Goal: Task Accomplishment & Management: Use online tool/utility

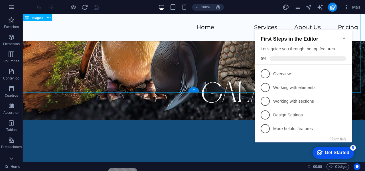
scroll to position [412, 0]
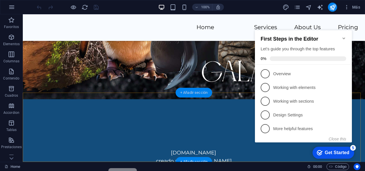
click at [193, 92] on div "+ Añadir sección" at bounding box center [194, 93] width 37 height 10
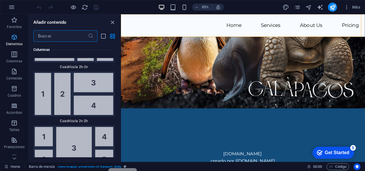
scroll to position [1854, 0]
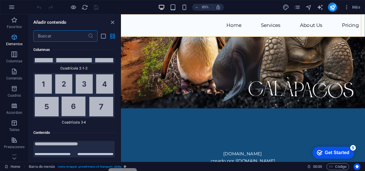
click at [11, 41] on span "Elementos" at bounding box center [14, 41] width 29 height 14
click at [14, 41] on span "Elementos" at bounding box center [14, 41] width 29 height 14
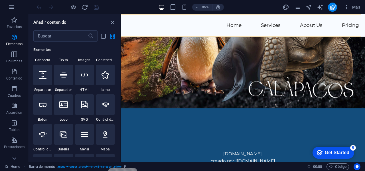
scroll to position [108, 0]
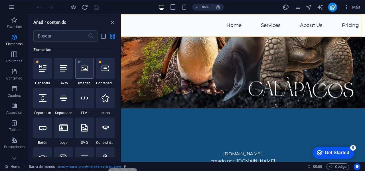
click at [85, 69] on icon at bounding box center [84, 68] width 7 height 7
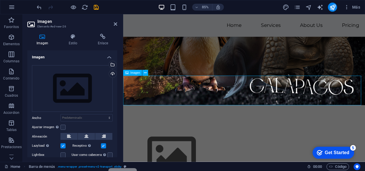
scroll to position [334, 0]
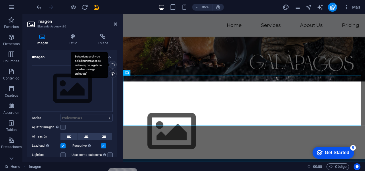
click at [108, 65] on div "Selecciona archivos del administrador de archivos, de la galería de fotos o car…" at bounding box center [89, 65] width 37 height 26
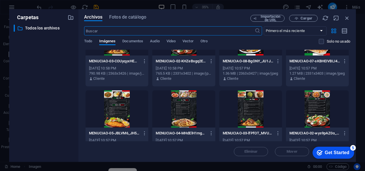
scroll to position [171, 0]
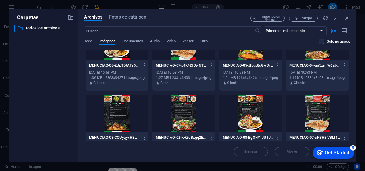
click at [188, 103] on div at bounding box center [183, 112] width 63 height 37
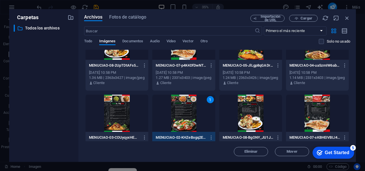
drag, startPoint x: 336, startPoint y: 154, endPoint x: 667, endPoint y: 300, distance: 361.5
click at [336, 154] on div "Get Started" at bounding box center [337, 152] width 25 height 5
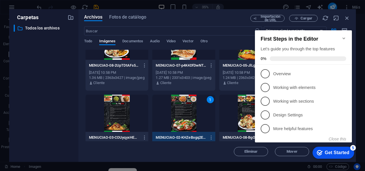
click at [327, 150] on div "Get Started" at bounding box center [337, 152] width 25 height 5
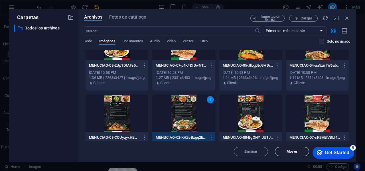
click at [298, 152] on span "Mover" at bounding box center [292, 151] width 29 height 3
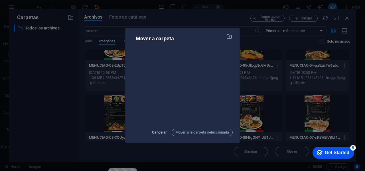
click at [160, 133] on span "Cancelar" at bounding box center [159, 132] width 15 height 7
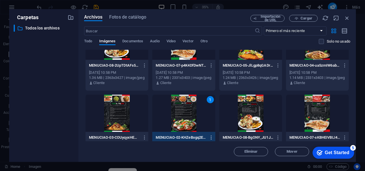
click at [212, 138] on icon "button" at bounding box center [211, 137] width 5 height 5
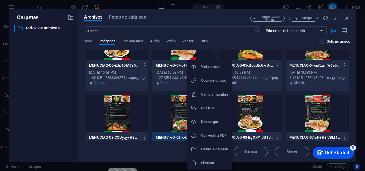
click at [163, 151] on div at bounding box center [182, 85] width 365 height 171
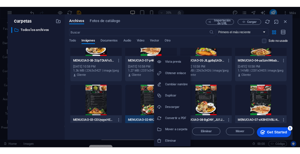
scroll to position [172, 0]
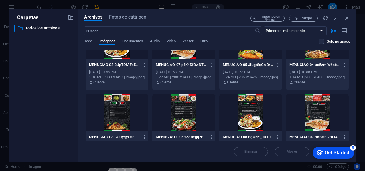
click at [179, 111] on div at bounding box center [183, 112] width 63 height 37
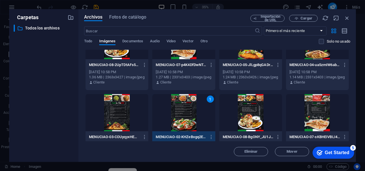
scroll to position [84, 0]
drag, startPoint x: 351, startPoint y: 83, endPoint x: 351, endPoint y: 89, distance: 6.3
click at [351, 89] on div "Archivos Fotos de catálogo Importación de URL Cargar ​ Primero el más reciente …" at bounding box center [218, 85] width 278 height 152
drag, startPoint x: 349, startPoint y: 84, endPoint x: 350, endPoint y: 92, distance: 7.8
click at [350, 92] on div "Arrastra archivos aquí para cargarlos de inmediato MENUCIAO2ai-08-MdOBp5rvsG2B_…" at bounding box center [217, 95] width 266 height 91
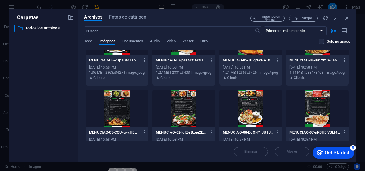
scroll to position [182, 0]
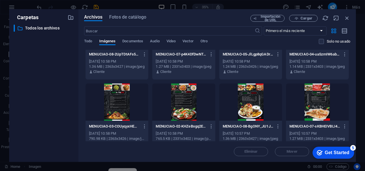
click at [197, 116] on div at bounding box center [183, 101] width 63 height 37
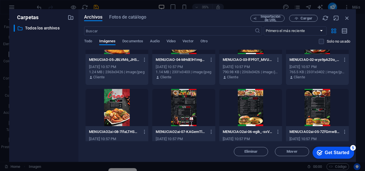
scroll to position [340, 0]
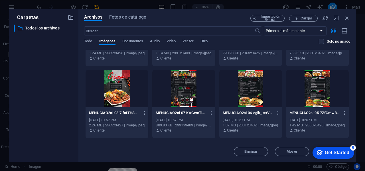
click at [179, 155] on div "Eliminar Mover Insertar" at bounding box center [217, 148] width 266 height 15
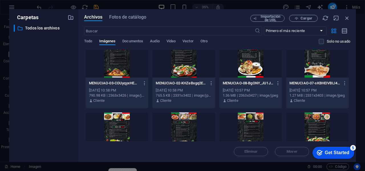
click at [188, 77] on div at bounding box center [183, 58] width 63 height 37
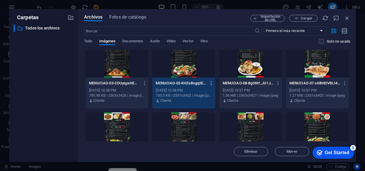
click at [212, 85] on icon "button" at bounding box center [211, 83] width 5 height 5
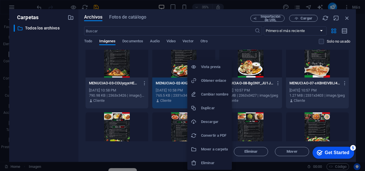
click at [54, 105] on div at bounding box center [182, 85] width 365 height 171
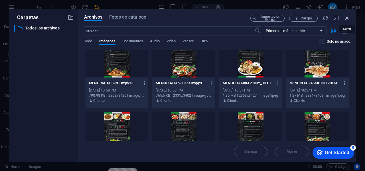
click at [349, 18] on icon "button" at bounding box center [347, 18] width 6 height 6
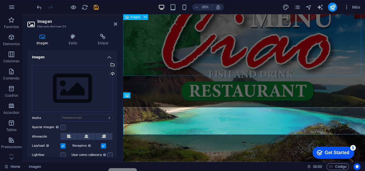
scroll to position [334, 0]
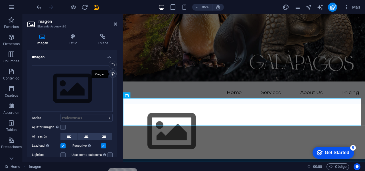
click at [112, 74] on div "Cargar" at bounding box center [112, 74] width 9 height 9
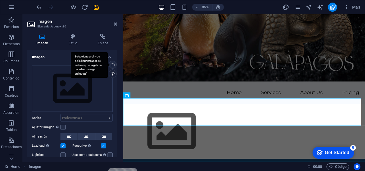
click at [114, 64] on div "Selecciona archivos del administrador de archivos, de la galería de fotos o car…" at bounding box center [112, 65] width 9 height 9
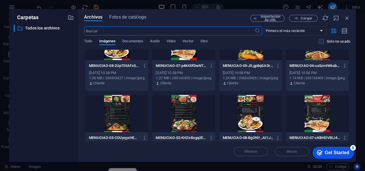
scroll to position [171, 0]
click at [211, 136] on icon "button" at bounding box center [211, 137] width 5 height 5
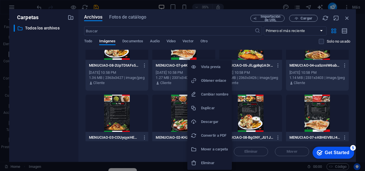
click at [178, 108] on div at bounding box center [182, 85] width 365 height 171
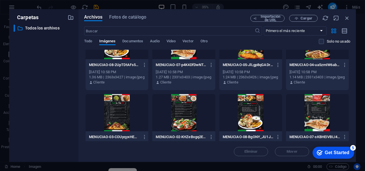
click at [195, 100] on div at bounding box center [183, 112] width 63 height 37
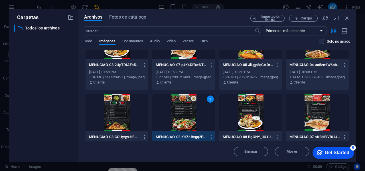
click at [336, 147] on div "checkmark Get Started 5" at bounding box center [334, 152] width 42 height 12
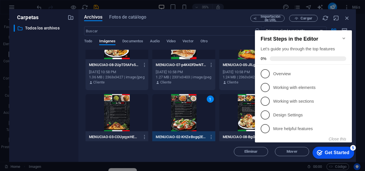
click at [338, 147] on div "checkmark Get Started 5" at bounding box center [334, 152] width 42 height 12
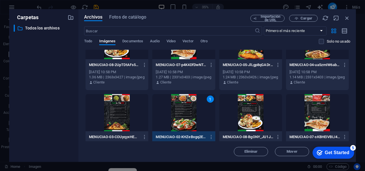
click at [350, 155] on div "Get Started" at bounding box center [337, 152] width 25 height 5
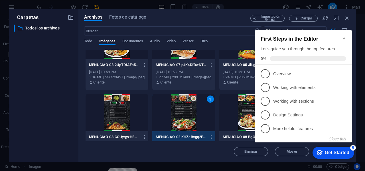
click at [336, 154] on div "Get Started" at bounding box center [337, 152] width 25 height 5
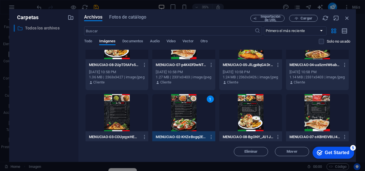
click at [57, 30] on p "Todos los archivos" at bounding box center [44, 28] width 38 height 7
click at [107, 44] on span "Imágenes" at bounding box center [107, 42] width 17 height 8
click at [209, 137] on icon "button" at bounding box center [211, 136] width 5 height 5
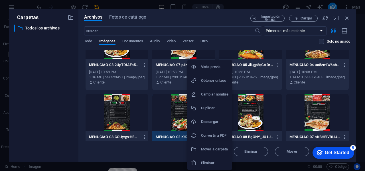
click at [177, 136] on div at bounding box center [182, 85] width 365 height 171
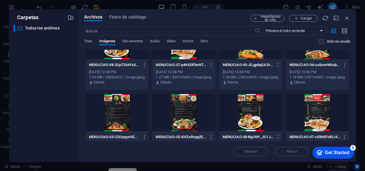
click at [177, 137] on p "MENUCIAO-02-KHZeBxgq2EKFL8xxkbd0Xg.jpg" at bounding box center [181, 136] width 51 height 5
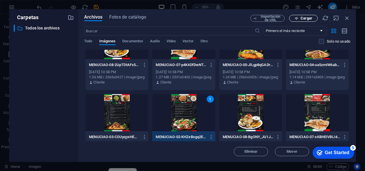
click at [306, 17] on span "Cargar" at bounding box center [307, 18] width 12 height 3
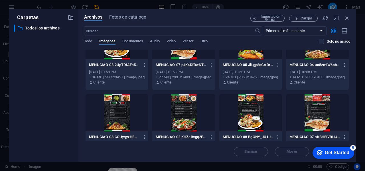
click at [190, 106] on div at bounding box center [183, 112] width 63 height 37
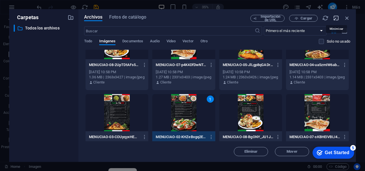
click at [336, 19] on icon "button" at bounding box center [336, 18] width 6 height 6
select select "image"
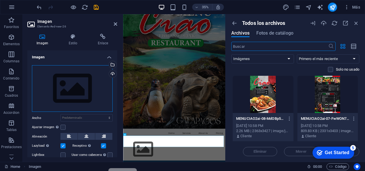
click at [60, 105] on div "Arrastra archivos aquí, haz clic para escoger archivos o selecciona archivos de…" at bounding box center [72, 88] width 81 height 47
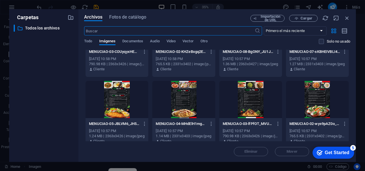
scroll to position [171, 0]
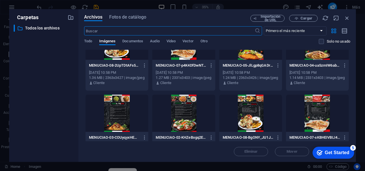
click at [175, 105] on div at bounding box center [183, 112] width 63 height 37
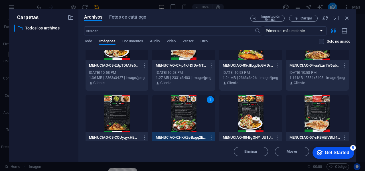
drag, startPoint x: 200, startPoint y: 151, endPoint x: 200, endPoint y: 144, distance: 7.1
click at [200, 144] on div "Eliminar Mover Insertar" at bounding box center [217, 148] width 266 height 15
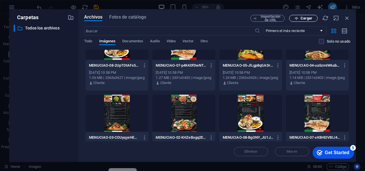
click at [303, 18] on span "Cargar" at bounding box center [307, 18] width 12 height 3
click at [348, 17] on icon "button" at bounding box center [347, 18] width 6 height 6
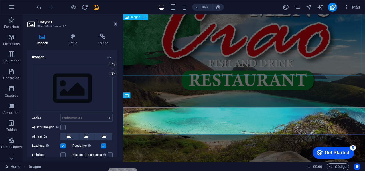
scroll to position [334, 0]
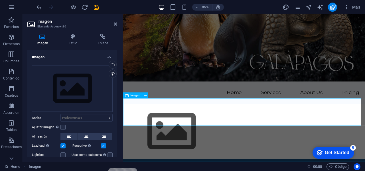
click at [164, 131] on figure at bounding box center [265, 152] width 285 height 64
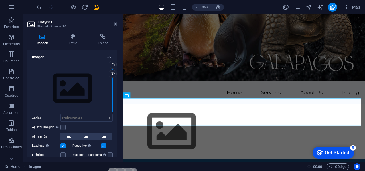
click at [79, 84] on div "Arrastra archivos aquí, haz clic para escoger archivos o selecciona archivos de…" at bounding box center [72, 88] width 81 height 47
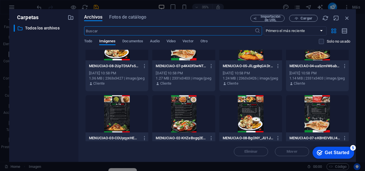
scroll to position [200, 0]
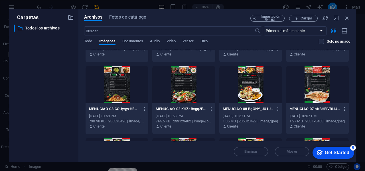
click at [178, 103] on div at bounding box center [183, 84] width 63 height 37
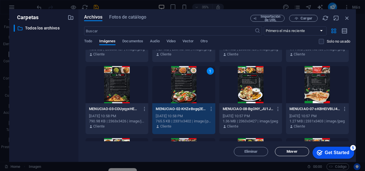
click at [279, 152] on span "Mover" at bounding box center [292, 151] width 29 height 3
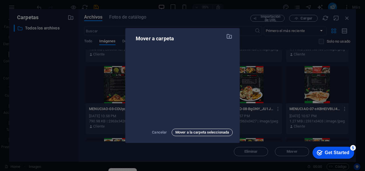
click at [206, 130] on span "Mover a la carpeta seleccionada" at bounding box center [203, 132] width 54 height 7
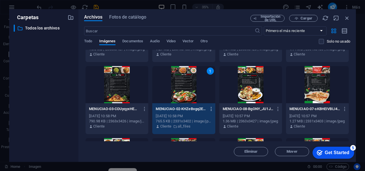
click at [212, 111] on icon "button" at bounding box center [211, 108] width 5 height 5
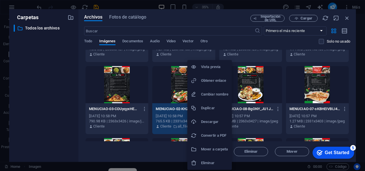
click at [44, 98] on div at bounding box center [182, 85] width 365 height 171
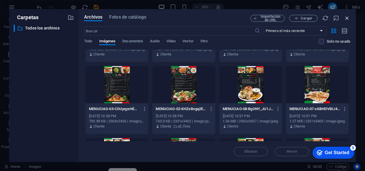
click at [346, 20] on icon "button" at bounding box center [347, 18] width 6 height 6
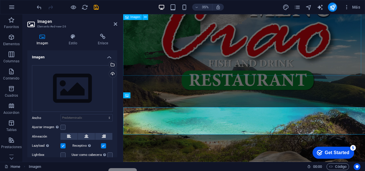
scroll to position [334, 0]
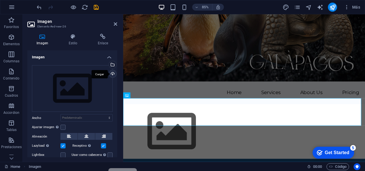
click at [112, 73] on div "Cargar" at bounding box center [112, 74] width 9 height 9
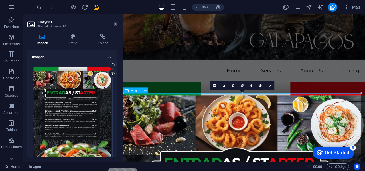
scroll to position [391, 0]
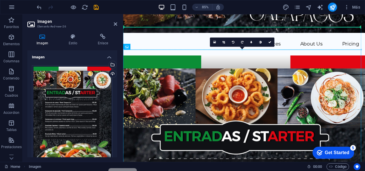
drag, startPoint x: 207, startPoint y: 61, endPoint x: 208, endPoint y: 41, distance: 20.6
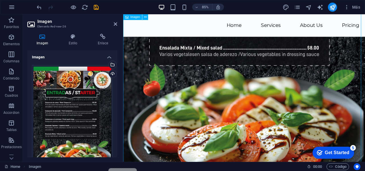
scroll to position [711, 0]
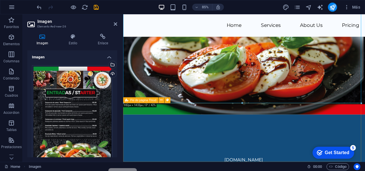
click at [235, 132] on div "ciao.impresite.net creado por | impresite.net" at bounding box center [265, 170] width 285 height 77
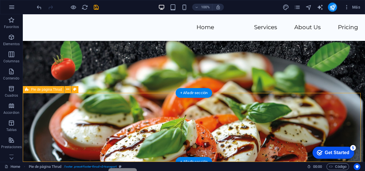
scroll to position [906, 0]
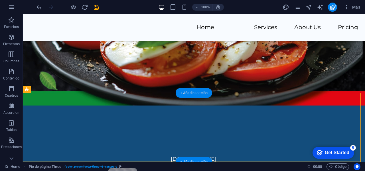
drag, startPoint x: 195, startPoint y: 94, endPoint x: 240, endPoint y: 136, distance: 62.2
click at [195, 94] on div "+ Añadir sección" at bounding box center [194, 93] width 37 height 10
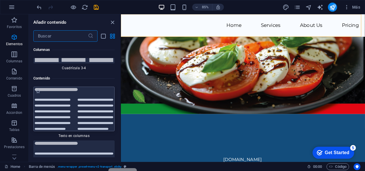
scroll to position [1934, 0]
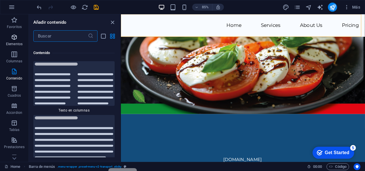
click at [10, 41] on span "Elementos" at bounding box center [14, 41] width 29 height 14
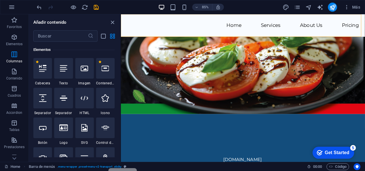
scroll to position [108, 0]
click at [90, 77] on div at bounding box center [84, 68] width 19 height 21
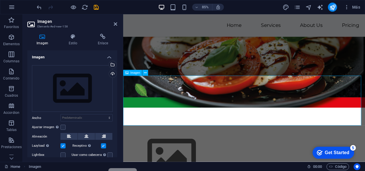
scroll to position [743, 0]
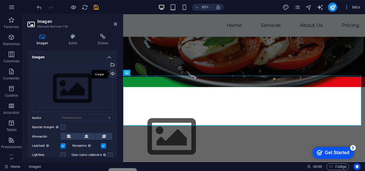
click at [112, 75] on div "Cargar" at bounding box center [112, 74] width 9 height 9
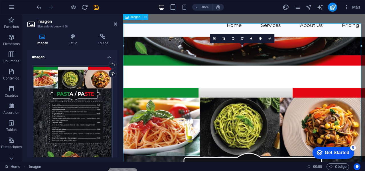
scroll to position [707, 0]
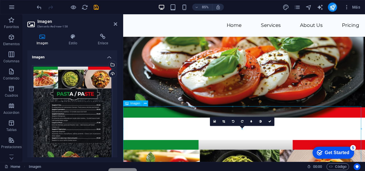
drag, startPoint x: 207, startPoint y: 153, endPoint x: 205, endPoint y: 133, distance: 19.7
click at [178, 129] on div at bounding box center [242, 129] width 238 height 2
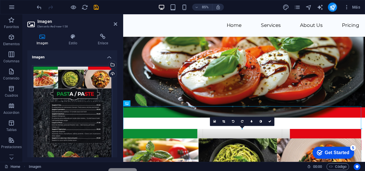
drag, startPoint x: 178, startPoint y: 129, endPoint x: 181, endPoint y: 108, distance: 21.3
type input "982"
select select "px"
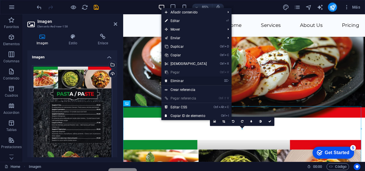
click at [186, 80] on link "⌦ Eliminar" at bounding box center [186, 81] width 49 height 9
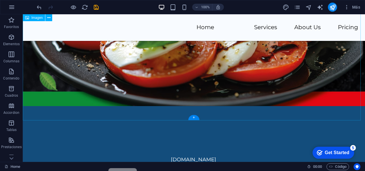
scroll to position [906, 0]
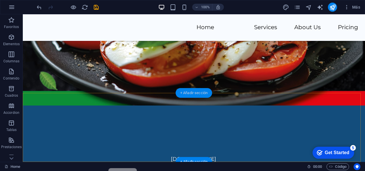
drag, startPoint x: 194, startPoint y: 92, endPoint x: 81, endPoint y: 81, distance: 113.3
click at [194, 92] on div "+ Añadir sección" at bounding box center [194, 93] width 37 height 10
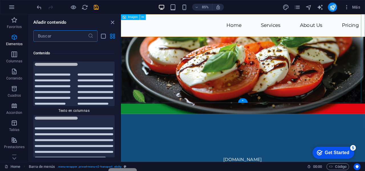
scroll to position [1934, 0]
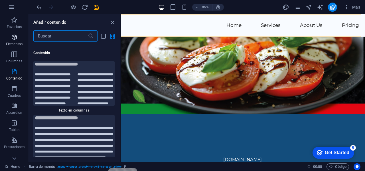
click at [19, 44] on p "Elementos" at bounding box center [14, 44] width 17 height 5
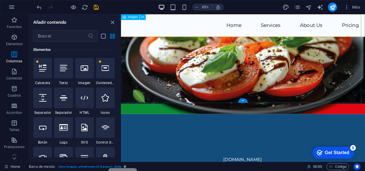
scroll to position [108, 0]
click at [86, 71] on icon at bounding box center [84, 68] width 7 height 7
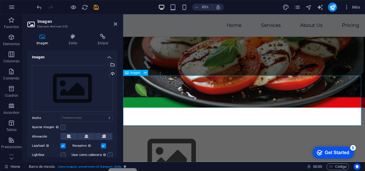
scroll to position [743, 0]
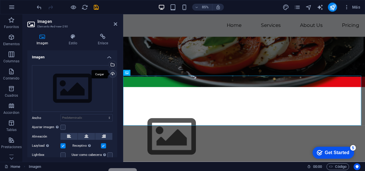
click at [112, 74] on div "Cargar" at bounding box center [112, 74] width 9 height 9
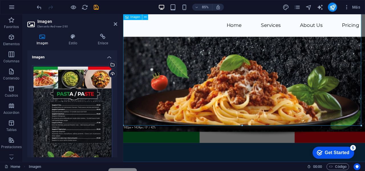
scroll to position [1118, 0]
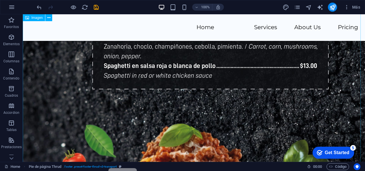
scroll to position [1396, 0]
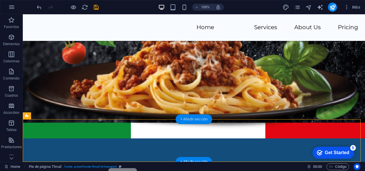
click at [191, 120] on div "+ Añadir sección" at bounding box center [194, 119] width 37 height 10
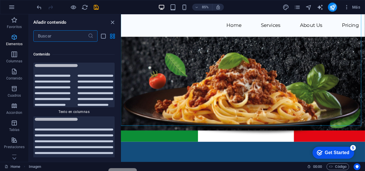
scroll to position [1934, 0]
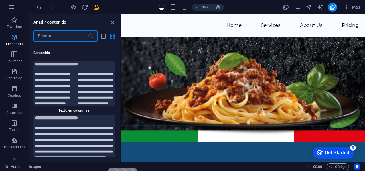
click at [18, 43] on p "Elementos" at bounding box center [14, 44] width 17 height 5
click at [11, 41] on span "Elementos" at bounding box center [14, 41] width 29 height 14
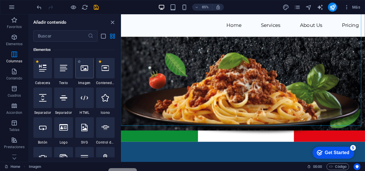
scroll to position [108, 0]
click at [83, 68] on icon at bounding box center [84, 68] width 7 height 7
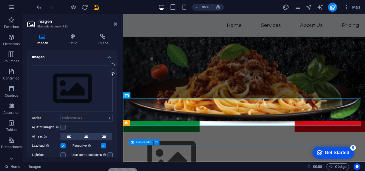
scroll to position [1150, 0]
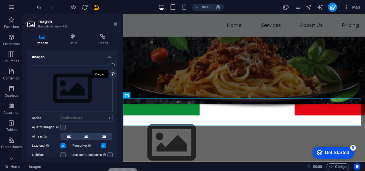
click at [111, 75] on div "Cargar" at bounding box center [112, 74] width 9 height 9
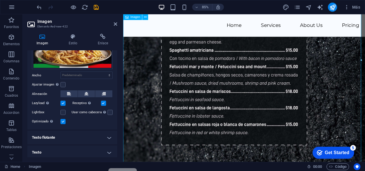
scroll to position [1527, 0]
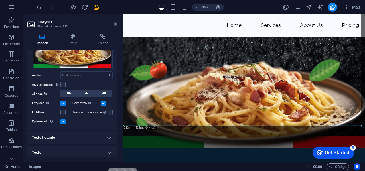
click at [214, 126] on div at bounding box center [242, 126] width 238 height 2
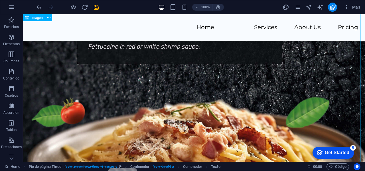
scroll to position [1890, 0]
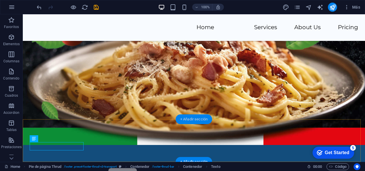
click at [198, 118] on div "+ Añadir sección" at bounding box center [194, 119] width 37 height 10
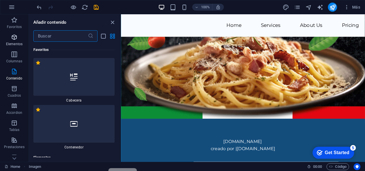
scroll to position [1543, 0]
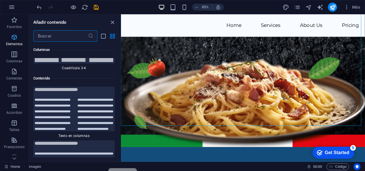
click at [16, 43] on p "Elementos" at bounding box center [14, 44] width 17 height 5
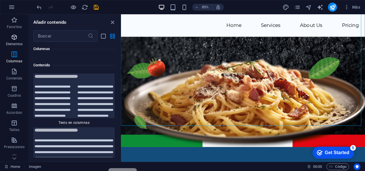
click at [14, 43] on p "Elementos" at bounding box center [14, 44] width 17 height 5
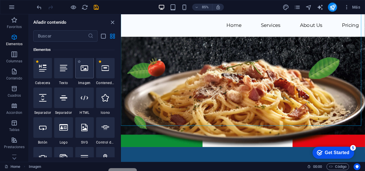
scroll to position [108, 0]
click at [85, 70] on icon at bounding box center [84, 68] width 7 height 7
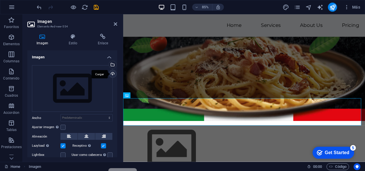
click at [112, 75] on div "Cargar" at bounding box center [112, 74] width 9 height 9
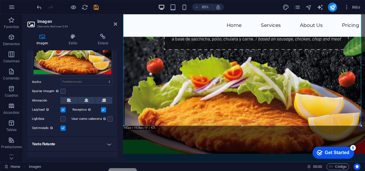
scroll to position [112, 0]
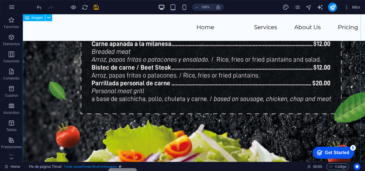
scroll to position [2380, 0]
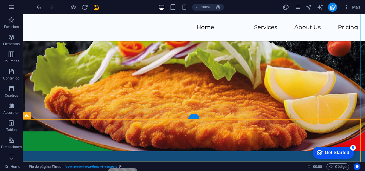
click at [191, 117] on div "+" at bounding box center [193, 116] width 11 height 5
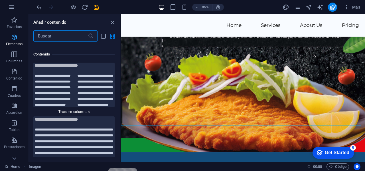
scroll to position [1934, 0]
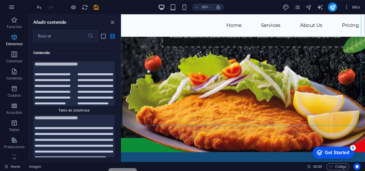
click at [14, 41] on span "Elementos" at bounding box center [14, 41] width 29 height 14
click at [18, 38] on span "Elementos" at bounding box center [14, 41] width 29 height 14
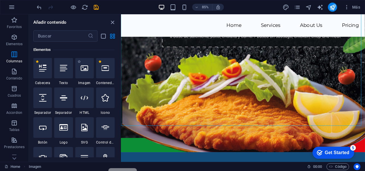
scroll to position [108, 0]
click at [82, 63] on div at bounding box center [84, 68] width 19 height 21
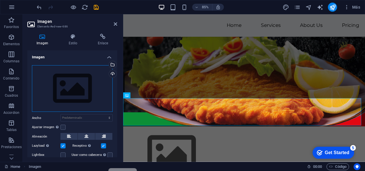
click at [94, 90] on div "Arrastra archivos aquí, haz clic para escoger archivos o selecciona archivos de…" at bounding box center [72, 88] width 81 height 47
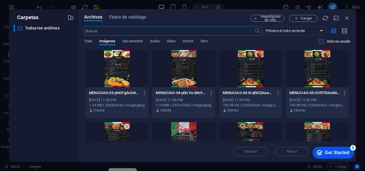
scroll to position [1770, 0]
click at [345, 17] on icon "button" at bounding box center [347, 18] width 6 height 6
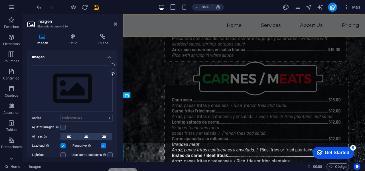
scroll to position [1965, 0]
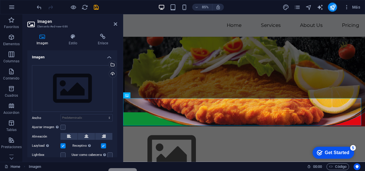
click at [116, 72] on div "Arrastra archivos aquí, haz clic para escoger archivos o selecciona archivos de…" at bounding box center [72, 117] width 90 height 112
click at [113, 73] on div "Cargar" at bounding box center [112, 74] width 9 height 9
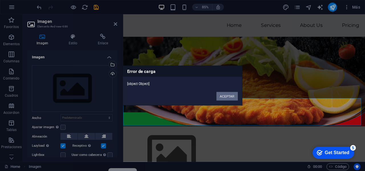
click at [230, 96] on button "ACEPTAR" at bounding box center [227, 96] width 21 height 9
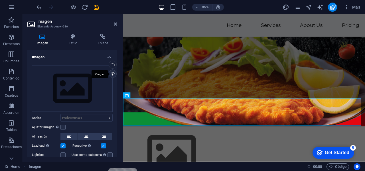
click at [114, 74] on div "Cargar" at bounding box center [112, 74] width 9 height 9
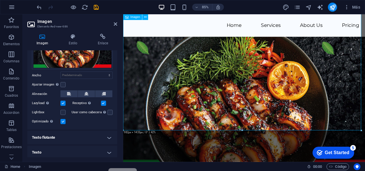
scroll to position [2343, 0]
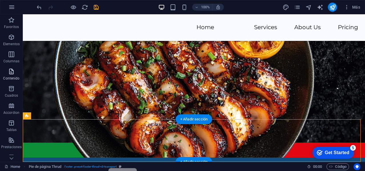
drag, startPoint x: 192, startPoint y: 121, endPoint x: 0, endPoint y: 66, distance: 199.2
click at [192, 121] on div "+ Añadir sección" at bounding box center [194, 119] width 37 height 10
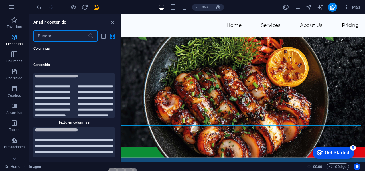
scroll to position [1934, 0]
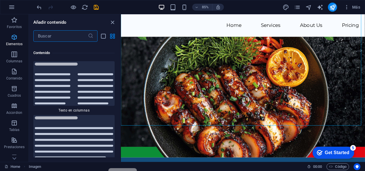
click at [9, 40] on span "Elementos" at bounding box center [14, 41] width 29 height 14
click at [7, 39] on span "Elementos" at bounding box center [14, 41] width 29 height 14
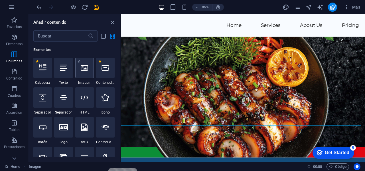
scroll to position [108, 0]
click at [87, 65] on icon at bounding box center [84, 68] width 7 height 7
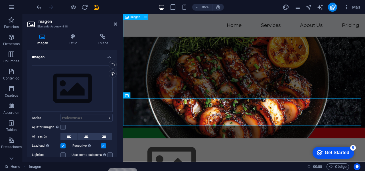
scroll to position [2375, 0]
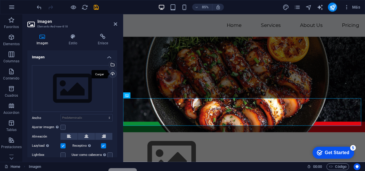
click at [112, 74] on div "Cargar" at bounding box center [112, 74] width 9 height 9
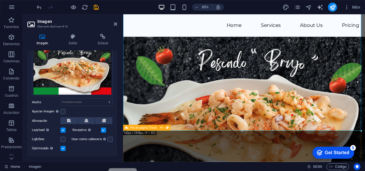
scroll to position [2752, 0]
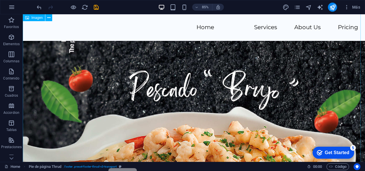
scroll to position [3367, 0]
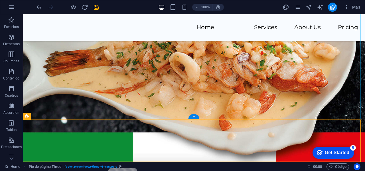
click at [194, 117] on div "+" at bounding box center [193, 116] width 11 height 5
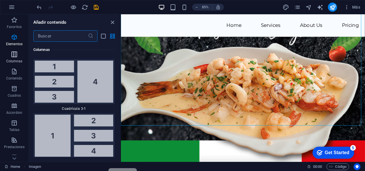
scroll to position [1934, 0]
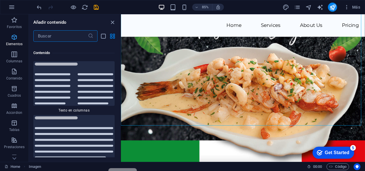
click at [18, 42] on p "Elementos" at bounding box center [14, 44] width 17 height 5
click at [13, 39] on icon "button" at bounding box center [14, 37] width 7 height 7
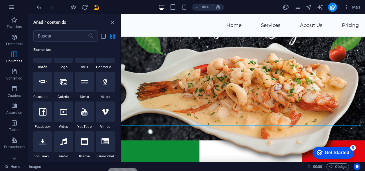
scroll to position [108, 0]
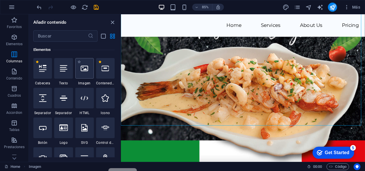
click at [86, 68] on icon at bounding box center [84, 68] width 7 height 7
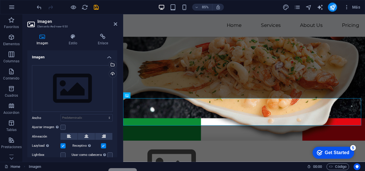
scroll to position [2784, 0]
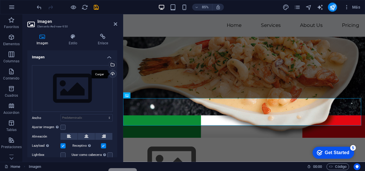
click at [111, 76] on div "Cargar" at bounding box center [112, 74] width 9 height 9
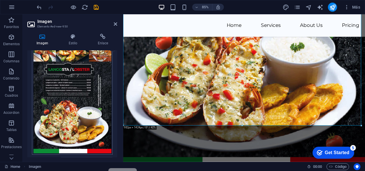
scroll to position [0, 0]
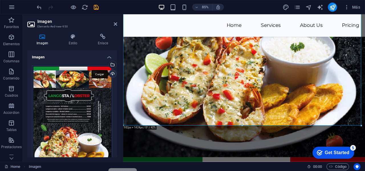
click at [109, 72] on div "Cargar" at bounding box center [112, 74] width 9 height 9
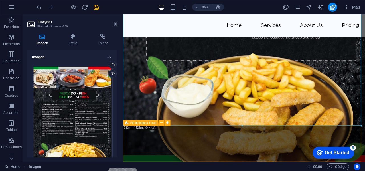
scroll to position [3158, 0]
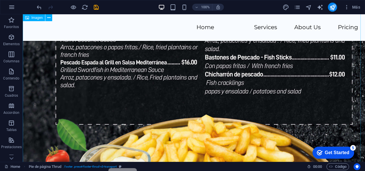
scroll to position [3858, 0]
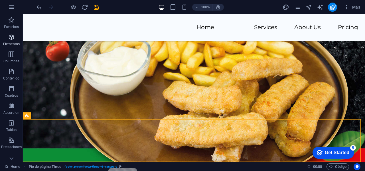
click at [12, 40] on icon "button" at bounding box center [11, 37] width 7 height 7
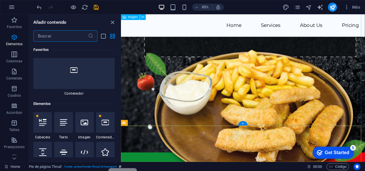
scroll to position [108, 0]
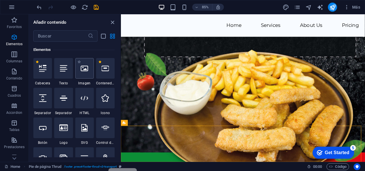
click at [89, 69] on div at bounding box center [84, 68] width 19 height 21
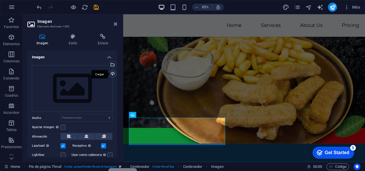
click at [111, 73] on div "Cargar" at bounding box center [112, 74] width 9 height 9
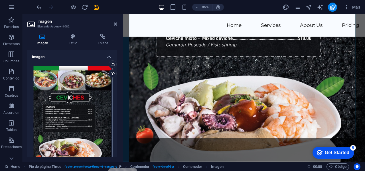
scroll to position [0, 0]
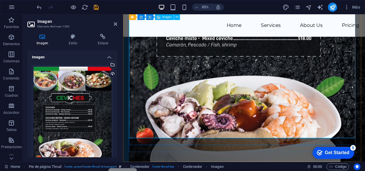
click at [267, 157] on figure at bounding box center [263, 32] width 267 height 416
click at [241, 124] on figure at bounding box center [263, 32] width 267 height 416
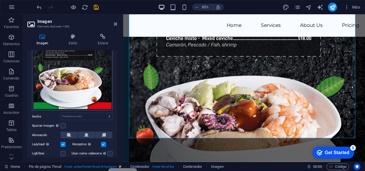
scroll to position [96, 0]
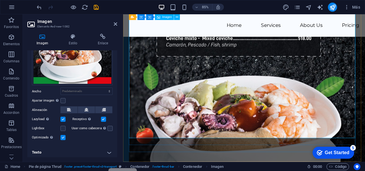
click at [179, 126] on figure at bounding box center [263, 32] width 267 height 416
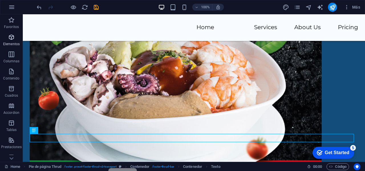
click at [11, 40] on icon "button" at bounding box center [11, 37] width 7 height 7
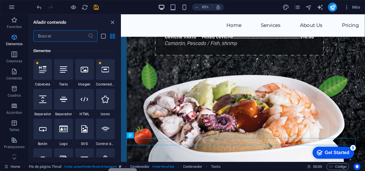
scroll to position [108, 0]
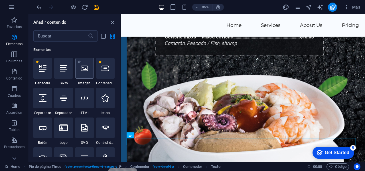
click at [83, 70] on icon at bounding box center [84, 68] width 7 height 7
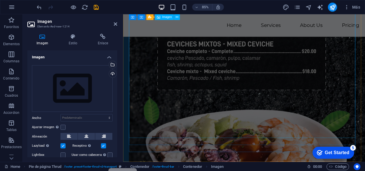
scroll to position [3588, 0]
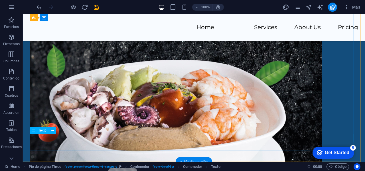
click at [64, 133] on figure at bounding box center [192, 3] width 324 height 427
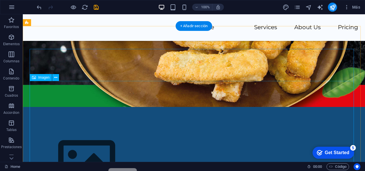
scroll to position [3953, 0]
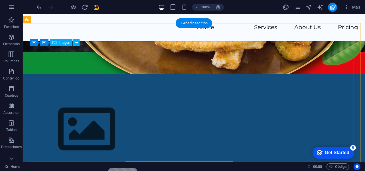
click at [155, 97] on figure at bounding box center [192, 129] width 324 height 64
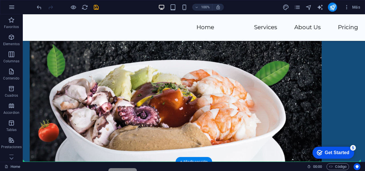
drag, startPoint x: 155, startPoint y: 56, endPoint x: 150, endPoint y: 152, distance: 96.0
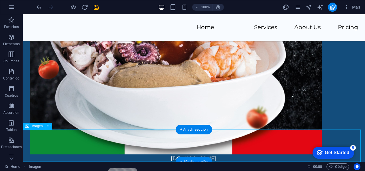
scroll to position [4325, 0]
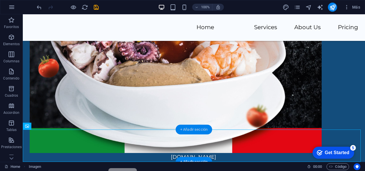
click at [200, 130] on div "+ Añadir sección" at bounding box center [194, 129] width 37 height 10
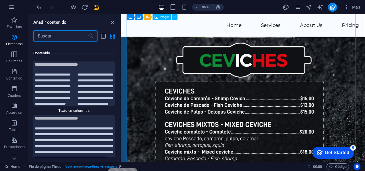
scroll to position [1934, 0]
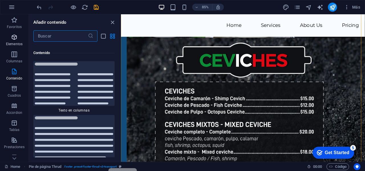
click at [19, 44] on p "Elementos" at bounding box center [14, 44] width 17 height 5
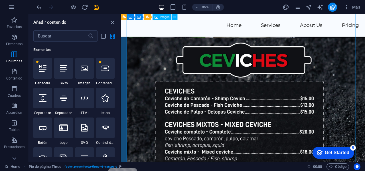
scroll to position [108, 0]
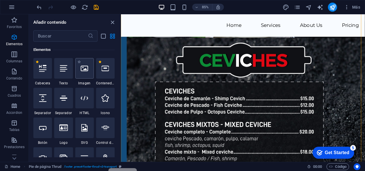
drag, startPoint x: 88, startPoint y: 72, endPoint x: 86, endPoint y: 83, distance: 11.4
click at [88, 72] on div at bounding box center [84, 68] width 19 height 21
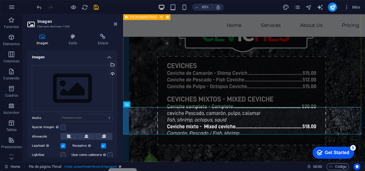
scroll to position [3620, 0]
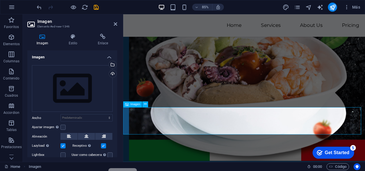
drag, startPoint x: 140, startPoint y: 134, endPoint x: 223, endPoint y: 123, distance: 83.0
click at [112, 73] on div "Cargar" at bounding box center [112, 74] width 9 height 9
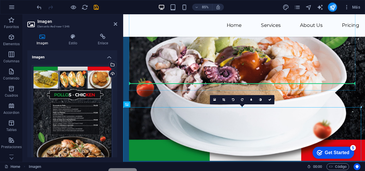
drag, startPoint x: 264, startPoint y: 162, endPoint x: 257, endPoint y: 97, distance: 65.7
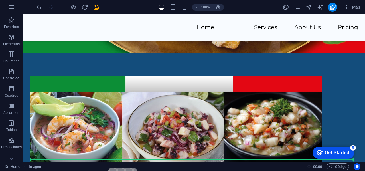
scroll to position [4795, 0]
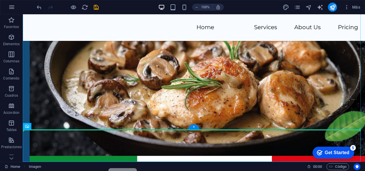
drag, startPoint x: 150, startPoint y: 177, endPoint x: 244, endPoint y: 110, distance: 115.3
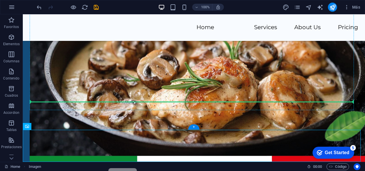
drag, startPoint x: 212, startPoint y: 141, endPoint x: 220, endPoint y: 102, distance: 39.2
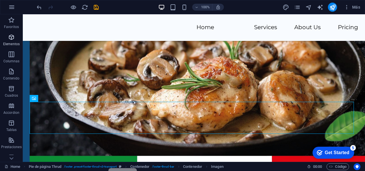
click at [13, 42] on p "Elementos" at bounding box center [11, 44] width 17 height 5
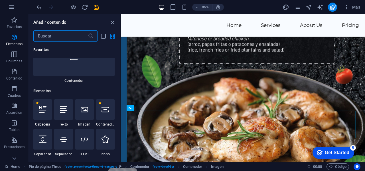
scroll to position [108, 0]
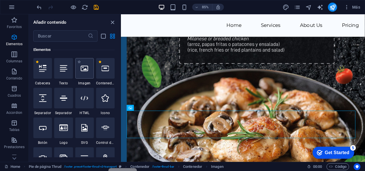
click at [82, 67] on icon at bounding box center [84, 68] width 7 height 7
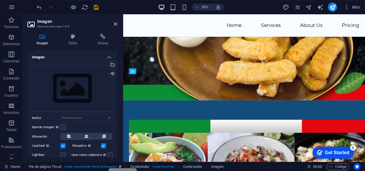
drag, startPoint x: 222, startPoint y: 99, endPoint x: 219, endPoint y: 154, distance: 54.3
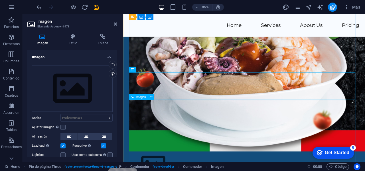
scroll to position [3688, 0]
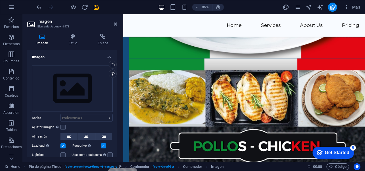
drag, startPoint x: 193, startPoint y: 51, endPoint x: 194, endPoint y: 168, distance: 117.6
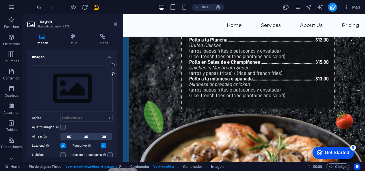
scroll to position [4006, 0]
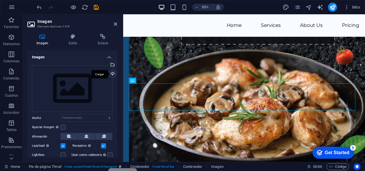
click at [111, 72] on div "Cargar" at bounding box center [112, 74] width 9 height 9
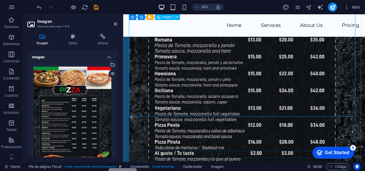
scroll to position [4363, 0]
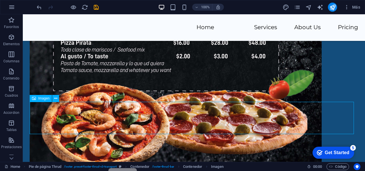
click at [7, 34] on span "Elementos" at bounding box center [11, 41] width 23 height 14
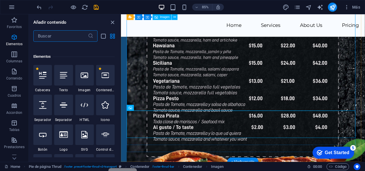
scroll to position [108, 0]
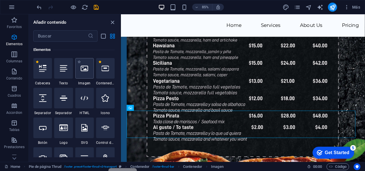
click at [90, 71] on div at bounding box center [84, 68] width 19 height 21
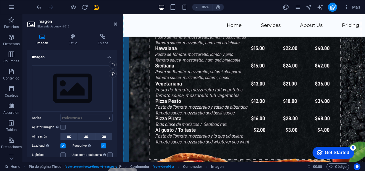
scroll to position [4374, 0]
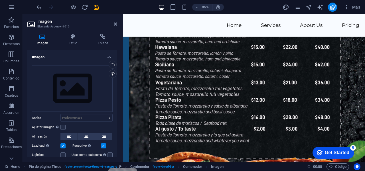
drag, startPoint x: 204, startPoint y: 103, endPoint x: 209, endPoint y: 156, distance: 53.1
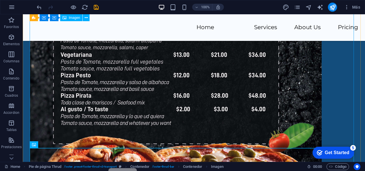
scroll to position [5254, 0]
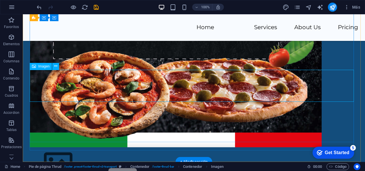
click at [61, 147] on figure at bounding box center [192, 163] width 324 height 32
click at [45, 68] on span "Imagen" at bounding box center [43, 66] width 11 height 3
click at [191, 147] on figure at bounding box center [192, 163] width 324 height 32
click at [56, 147] on figure at bounding box center [192, 163] width 324 height 32
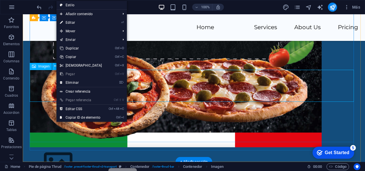
click at [47, 147] on figure at bounding box center [192, 163] width 324 height 32
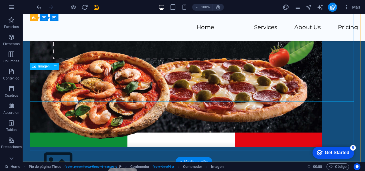
click at [61, 147] on figure at bounding box center [192, 163] width 324 height 32
click at [58, 147] on figure at bounding box center [192, 163] width 324 height 32
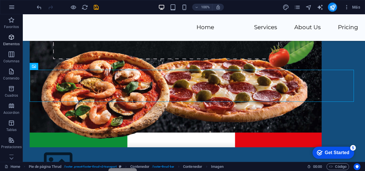
click at [12, 35] on icon "button" at bounding box center [11, 37] width 7 height 7
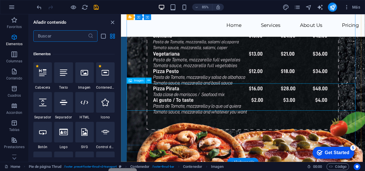
scroll to position [108, 0]
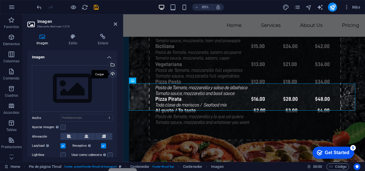
click at [110, 73] on div "Cargar" at bounding box center [112, 74] width 9 height 9
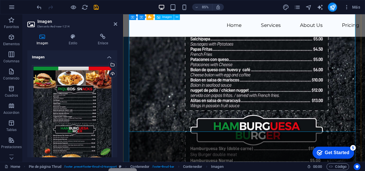
scroll to position [4750, 0]
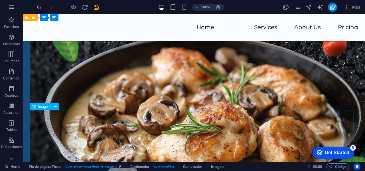
scroll to position [5645, 0]
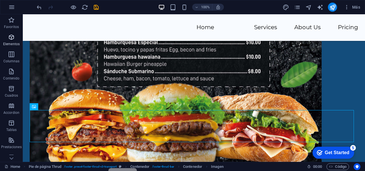
drag, startPoint x: 12, startPoint y: 41, endPoint x: 17, endPoint y: 44, distance: 6.3
click at [12, 41] on span "Elementos" at bounding box center [11, 41] width 23 height 14
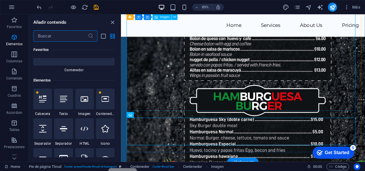
scroll to position [108, 0]
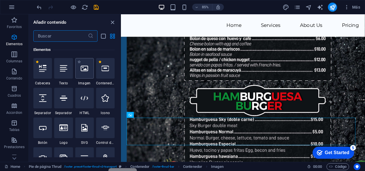
click at [89, 70] on div at bounding box center [84, 68] width 19 height 21
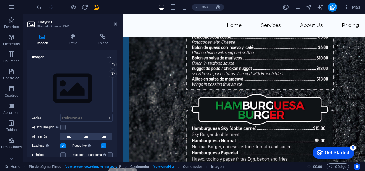
scroll to position [4756, 0]
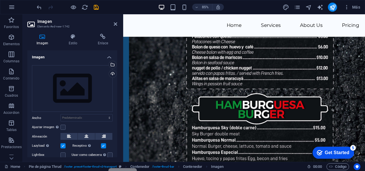
drag, startPoint x: 166, startPoint y: 94, endPoint x: 179, endPoint y: 146, distance: 54.0
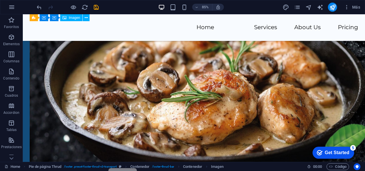
scroll to position [5614, 0]
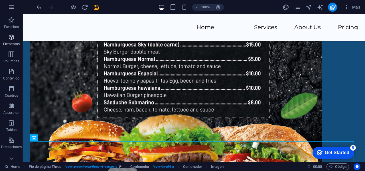
click at [10, 38] on icon "button" at bounding box center [11, 37] width 7 height 7
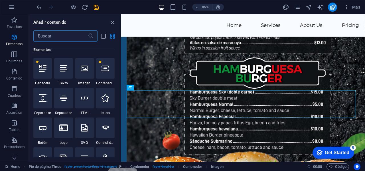
scroll to position [108, 0]
drag, startPoint x: 88, startPoint y: 65, endPoint x: 93, endPoint y: 107, distance: 42.3
click at [88, 65] on div at bounding box center [84, 68] width 19 height 21
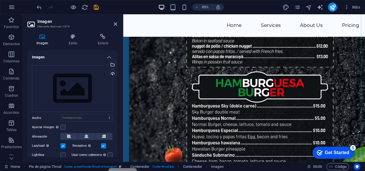
scroll to position [4782, 0]
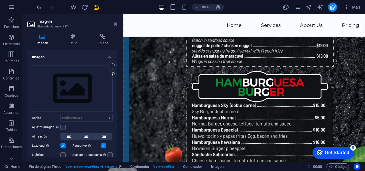
drag, startPoint x: 220, startPoint y: 75, endPoint x: 224, endPoint y: 138, distance: 64.1
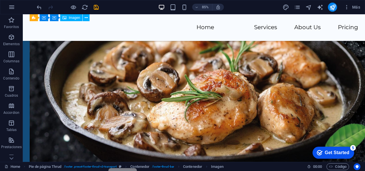
scroll to position [5615, 0]
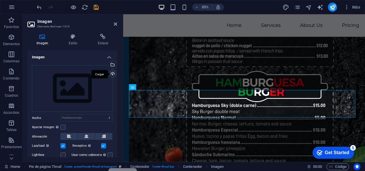
click at [111, 73] on div "Cargar" at bounding box center [112, 74] width 9 height 9
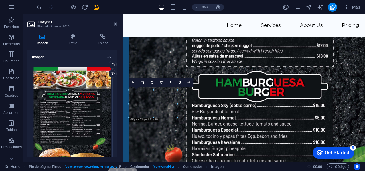
drag, startPoint x: 254, startPoint y: 122, endPoint x: 255, endPoint y: 101, distance: 21.7
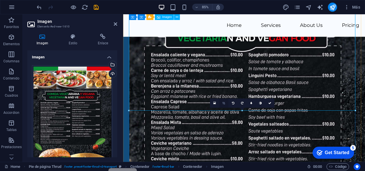
scroll to position [5171, 0]
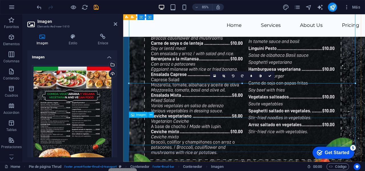
drag, startPoint x: 272, startPoint y: 98, endPoint x: 277, endPoint y: 157, distance: 58.7
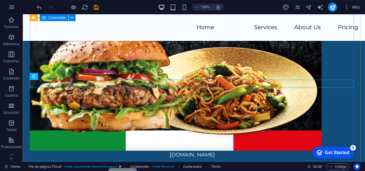
scroll to position [6104, 0]
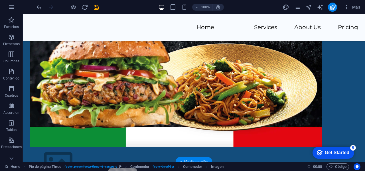
drag, startPoint x: 135, startPoint y: 100, endPoint x: 140, endPoint y: 75, distance: 25.9
drag, startPoint x: 136, startPoint y: 130, endPoint x: 135, endPoint y: 107, distance: 22.8
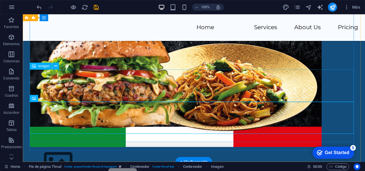
click at [124, 147] on figure at bounding box center [192, 163] width 324 height 32
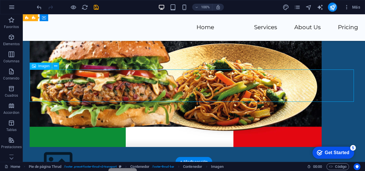
click at [48, 147] on figure at bounding box center [192, 163] width 324 height 32
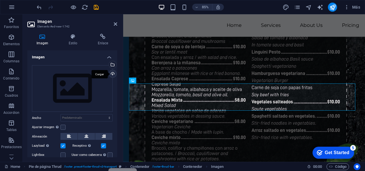
click at [109, 73] on div "Cargar" at bounding box center [112, 74] width 9 height 9
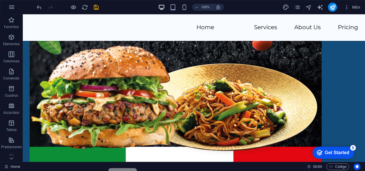
scroll to position [6052, 0]
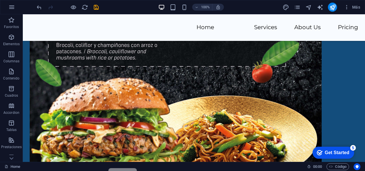
drag, startPoint x: 85, startPoint y: 150, endPoint x: 169, endPoint y: 126, distance: 86.9
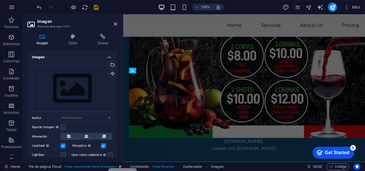
scroll to position [5183, 0]
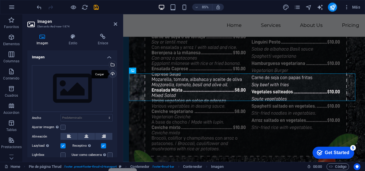
click at [114, 73] on div "Cargar" at bounding box center [112, 74] width 9 height 9
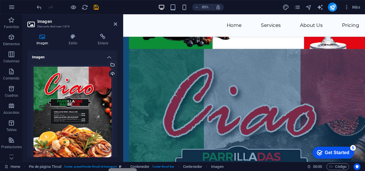
scroll to position [5883, 0]
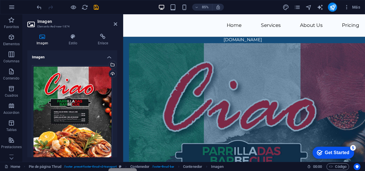
drag, startPoint x: 152, startPoint y: 94, endPoint x: 163, endPoint y: 161, distance: 67.5
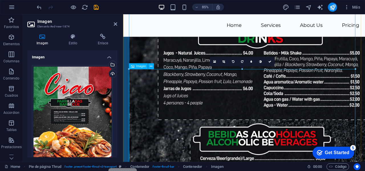
scroll to position [5585, 0]
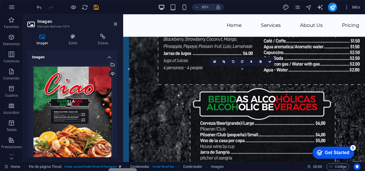
drag, startPoint x: 209, startPoint y: 102, endPoint x: 210, endPoint y: 79, distance: 23.5
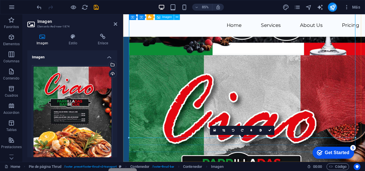
scroll to position [5883, 0]
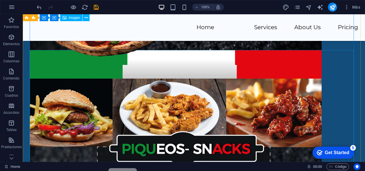
scroll to position [5263, 0]
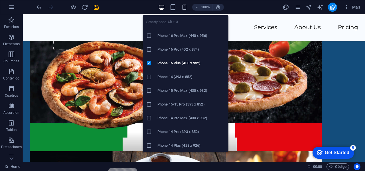
click at [184, 5] on icon "button" at bounding box center [184, 7] width 7 height 7
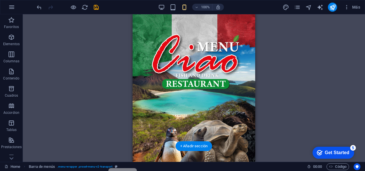
scroll to position [0, 0]
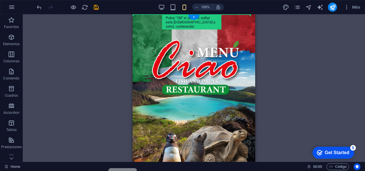
drag, startPoint x: 158, startPoint y: 41, endPoint x: 294, endPoint y: 30, distance: 137.2
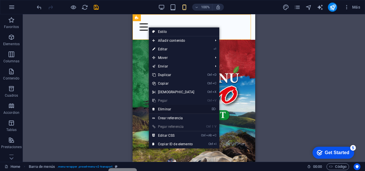
click at [183, 107] on link "⌦ Eliminar" at bounding box center [173, 109] width 49 height 9
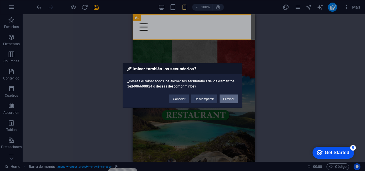
click at [233, 98] on button "Eliminar" at bounding box center [229, 98] width 18 height 9
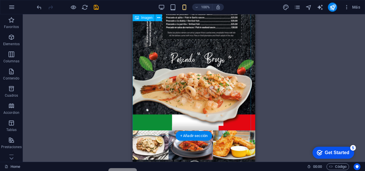
scroll to position [1085, 0]
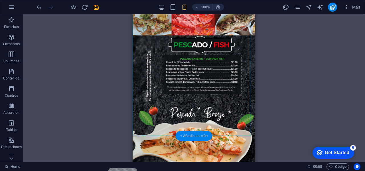
click at [192, 135] on div "+ Añadir sección" at bounding box center [194, 136] width 37 height 10
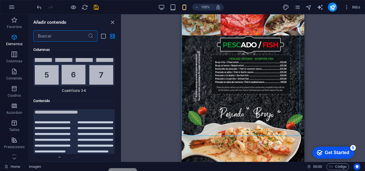
scroll to position [1934, 0]
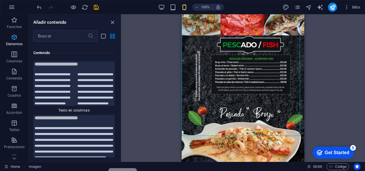
click at [18, 42] on p "Elementos" at bounding box center [14, 44] width 17 height 5
click at [12, 41] on span "Elementos" at bounding box center [14, 41] width 29 height 14
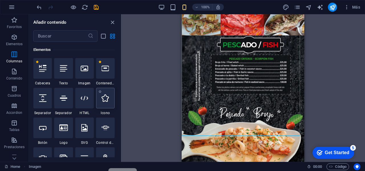
scroll to position [108, 0]
click at [87, 74] on div at bounding box center [84, 68] width 19 height 21
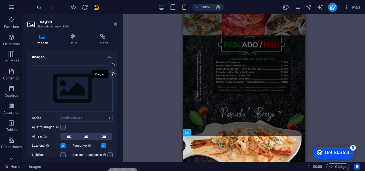
click at [112, 71] on div "Cargar" at bounding box center [112, 74] width 9 height 9
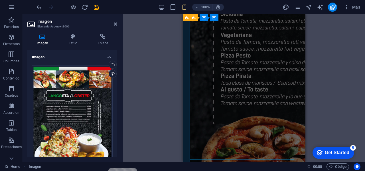
scroll to position [2507, 0]
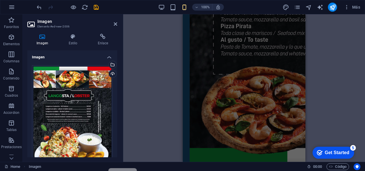
click at [323, 98] on div "Arrastra aquí para reemplazar el contenido existente. Si quieres crear un eleme…" at bounding box center [244, 87] width 242 height 147
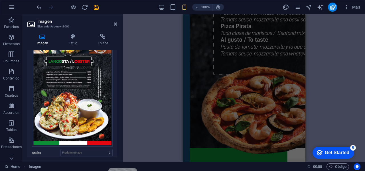
scroll to position [0, 0]
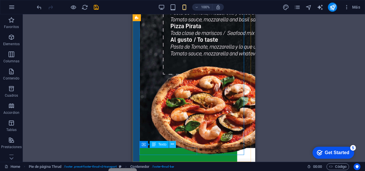
click at [174, 145] on icon at bounding box center [172, 144] width 3 height 6
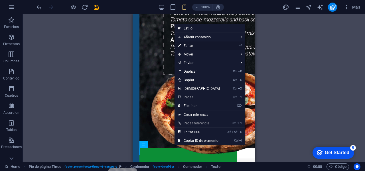
click at [194, 45] on link "⏎ Editar" at bounding box center [199, 45] width 49 height 9
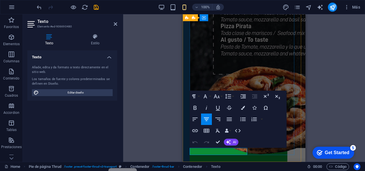
click at [209, 120] on icon "button" at bounding box center [206, 119] width 7 height 7
click at [229, 118] on icon "button" at bounding box center [229, 118] width 5 height 3
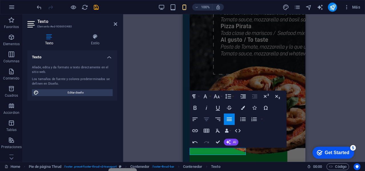
click at [208, 118] on icon "button" at bounding box center [206, 119] width 7 height 7
click at [228, 120] on icon "button" at bounding box center [229, 118] width 5 height 3
click at [210, 120] on icon "button" at bounding box center [206, 119] width 7 height 7
click at [198, 120] on icon "button" at bounding box center [195, 119] width 7 height 7
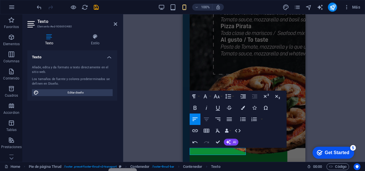
click at [209, 119] on icon "button" at bounding box center [206, 119] width 7 height 7
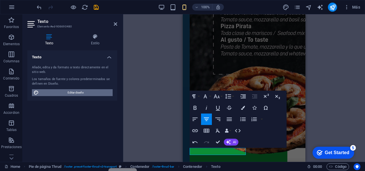
click at [104, 94] on span "Editar diseño" at bounding box center [76, 92] width 71 height 7
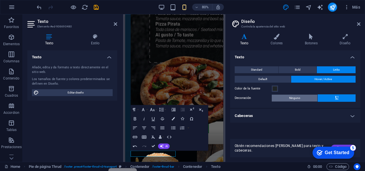
scroll to position [2470, 0]
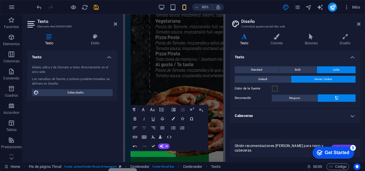
click at [146, 127] on icon "button" at bounding box center [144, 127] width 5 height 5
drag, startPoint x: 239, startPoint y: 192, endPoint x: 326, endPoint y: 130, distance: 106.9
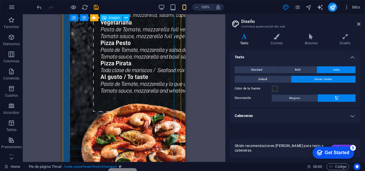
scroll to position [2507, 0]
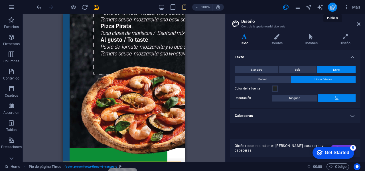
click at [333, 9] on icon "publish" at bounding box center [333, 7] width 7 height 7
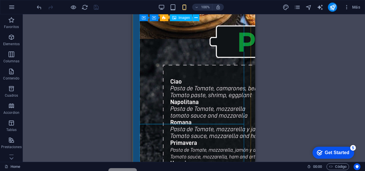
scroll to position [2222, 0]
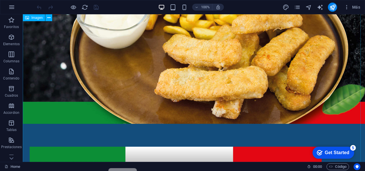
scroll to position [4396, 0]
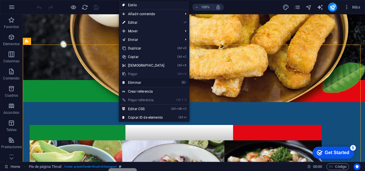
click at [139, 81] on link "⌦ Eliminar" at bounding box center [143, 82] width 49 height 9
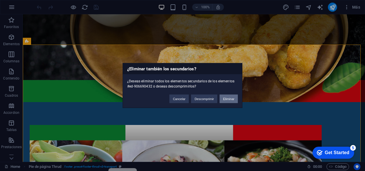
click at [224, 97] on button "Eliminar" at bounding box center [229, 98] width 18 height 9
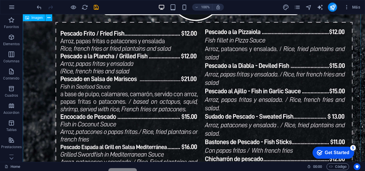
scroll to position [4022, 0]
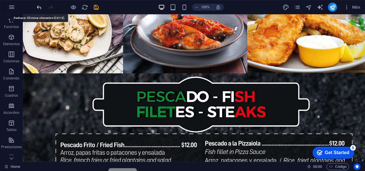
drag, startPoint x: 40, startPoint y: 7, endPoint x: 61, endPoint y: 2, distance: 21.5
click at [40, 7] on icon "undo" at bounding box center [39, 7] width 7 height 7
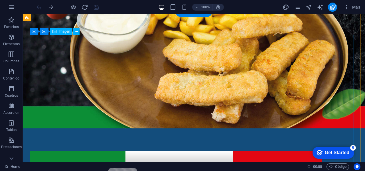
scroll to position [4349, 0]
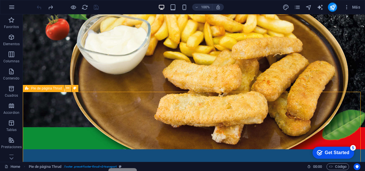
click at [66, 87] on icon at bounding box center [67, 88] width 3 height 6
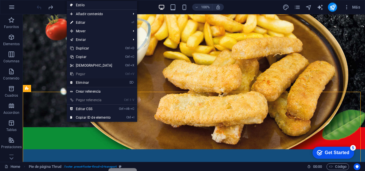
click at [74, 84] on link "⌦ Eliminar" at bounding box center [91, 82] width 49 height 9
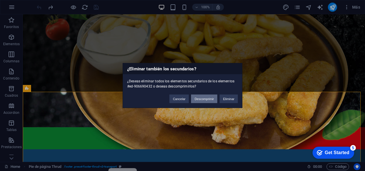
click at [210, 98] on button "Descomprimir" at bounding box center [204, 98] width 26 height 9
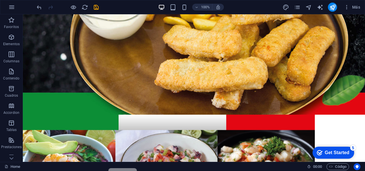
scroll to position [4447, 0]
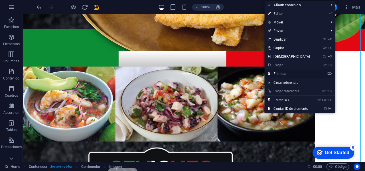
click at [309, 74] on link "⌦ Eliminar" at bounding box center [289, 73] width 49 height 9
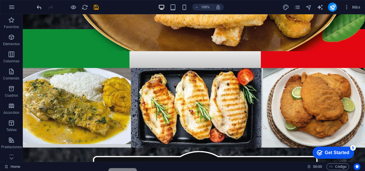
click at [42, 9] on icon "undo" at bounding box center [39, 7] width 7 height 7
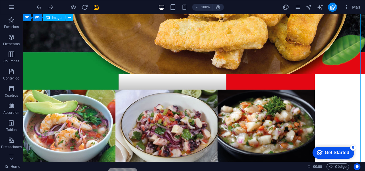
scroll to position [4390, 0]
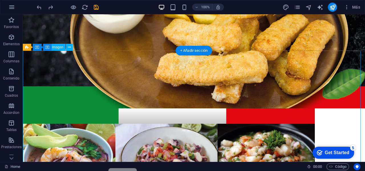
drag, startPoint x: 57, startPoint y: 58, endPoint x: 85, endPoint y: 63, distance: 28.7
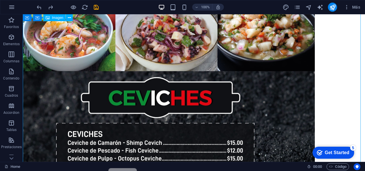
scroll to position [4476, 0]
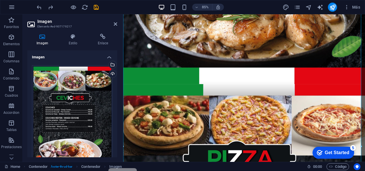
scroll to position [3719, 0]
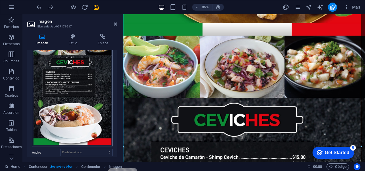
scroll to position [11, 0]
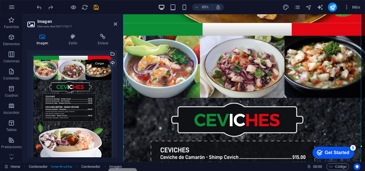
click at [113, 63] on div "Cargar" at bounding box center [112, 63] width 9 height 9
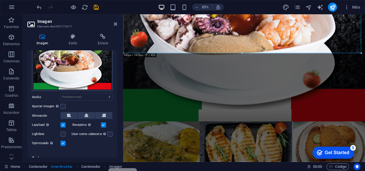
scroll to position [96, 0]
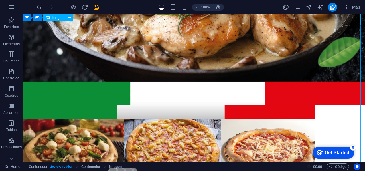
scroll to position [5389, 0]
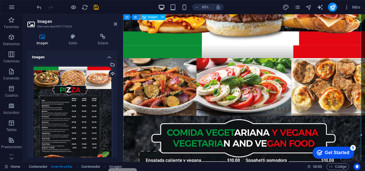
scroll to position [4548, 0]
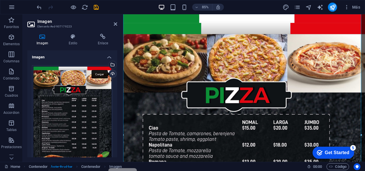
click at [110, 75] on div "Cargar" at bounding box center [112, 74] width 9 height 9
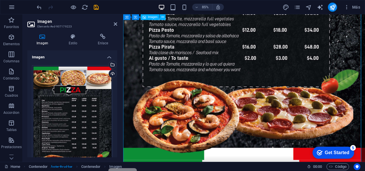
scroll to position [4833, 0]
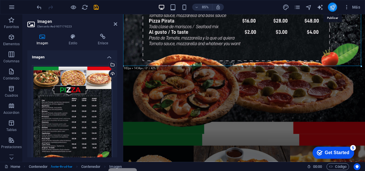
click at [332, 9] on icon "publish" at bounding box center [333, 7] width 7 height 7
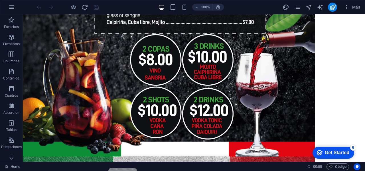
scroll to position [7474, 0]
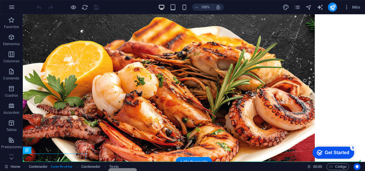
drag, startPoint x: 82, startPoint y: 155, endPoint x: 201, endPoint y: 156, distance: 119.3
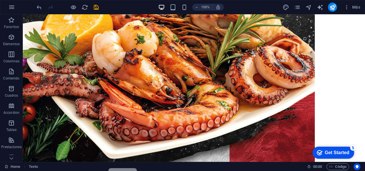
scroll to position [7525, 0]
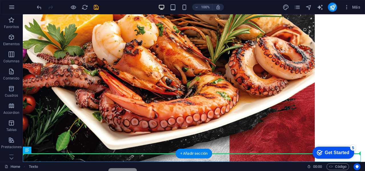
drag, startPoint x: 168, startPoint y: 158, endPoint x: 174, endPoint y: 103, distance: 55.4
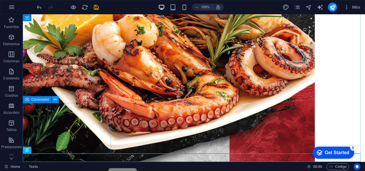
click at [55, 98] on icon at bounding box center [55, 99] width 3 height 6
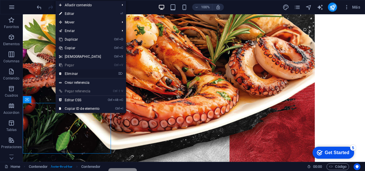
click at [78, 75] on link "⌦ Eliminar" at bounding box center [80, 73] width 49 height 9
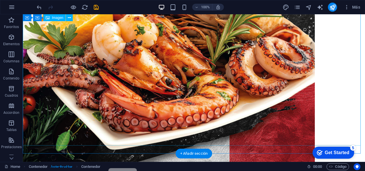
scroll to position [7474, 0]
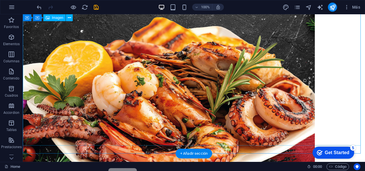
click at [330, 75] on figure at bounding box center [194, 10] width 343 height 424
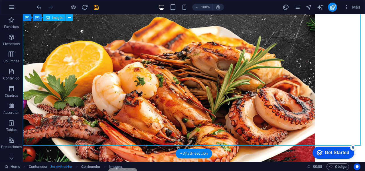
click at [340, 74] on figure at bounding box center [194, 10] width 343 height 424
drag, startPoint x: 340, startPoint y: 74, endPoint x: 347, endPoint y: 73, distance: 6.6
click at [348, 73] on figure at bounding box center [194, 10] width 343 height 424
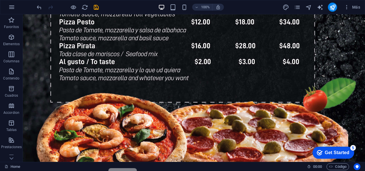
scroll to position [5886, 0]
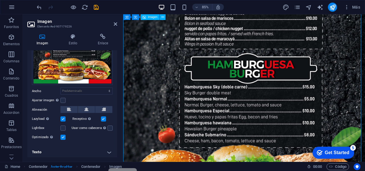
scroll to position [5103, 0]
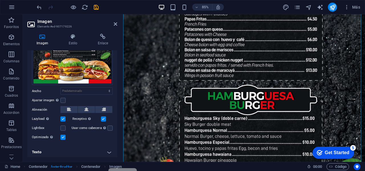
click at [254, 9] on div "85% Más" at bounding box center [199, 7] width 327 height 9
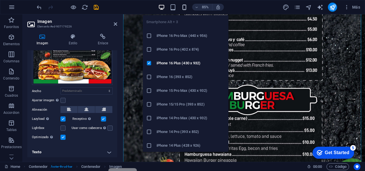
click at [182, 7] on icon "button" at bounding box center [184, 7] width 7 height 7
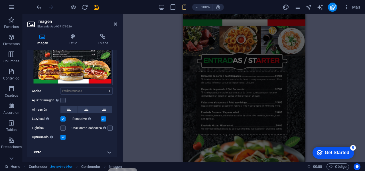
scroll to position [0, 0]
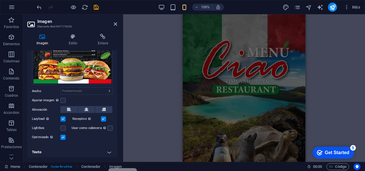
drag, startPoint x: 304, startPoint y: 126, endPoint x: 492, endPoint y: 31, distance: 210.3
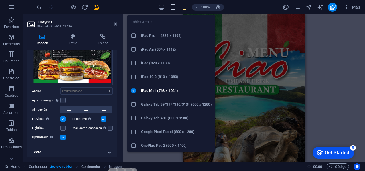
click at [171, 8] on icon "button" at bounding box center [173, 7] width 7 height 7
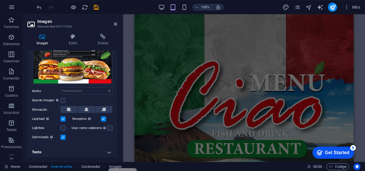
drag, startPoint x: 352, startPoint y: 123, endPoint x: 489, endPoint y: 31, distance: 165.3
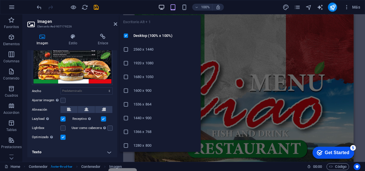
click at [164, 8] on icon "button" at bounding box center [161, 7] width 7 height 7
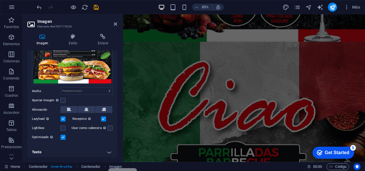
scroll to position [6369, 0]
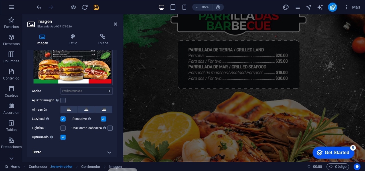
drag, startPoint x: 406, startPoint y: 145, endPoint x: 481, endPoint y: 176, distance: 80.5
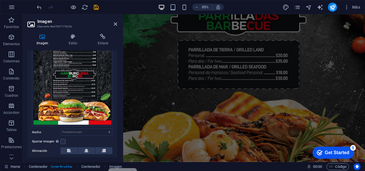
scroll to position [96, 0]
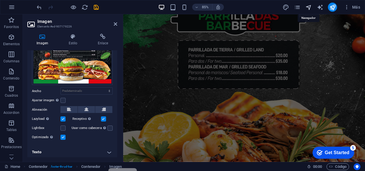
click at [310, 7] on icon "navigator" at bounding box center [309, 7] width 7 height 7
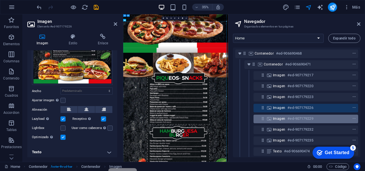
scroll to position [85, 0]
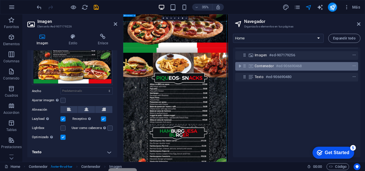
click at [244, 67] on icon at bounding box center [244, 65] width 5 height 5
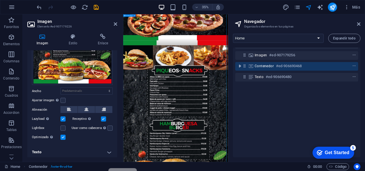
scroll to position [5051, 0]
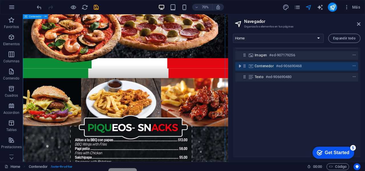
click at [245, 67] on icon at bounding box center [244, 65] width 5 height 5
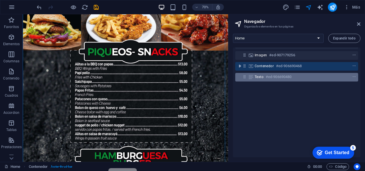
click at [242, 77] on div "Texto #ed-906690480" at bounding box center [297, 77] width 123 height 9
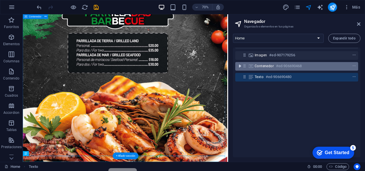
click at [242, 68] on icon "toggle-expand" at bounding box center [240, 66] width 6 height 6
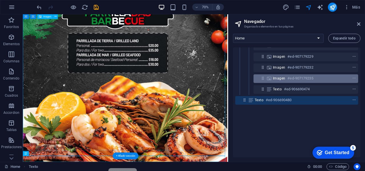
scroll to position [74, 0]
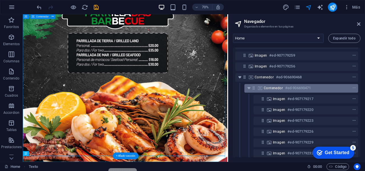
click at [273, 89] on span "Contenedor" at bounding box center [273, 88] width 19 height 5
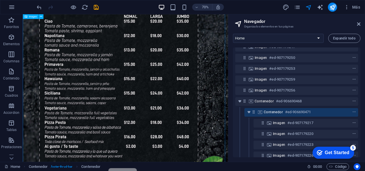
scroll to position [86, 0]
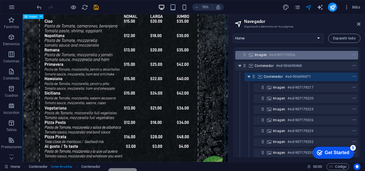
click at [264, 56] on span "Imagen" at bounding box center [261, 55] width 12 height 5
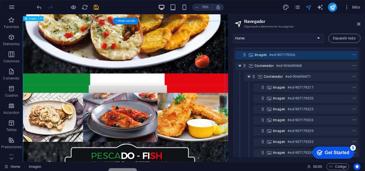
scroll to position [3271, 0]
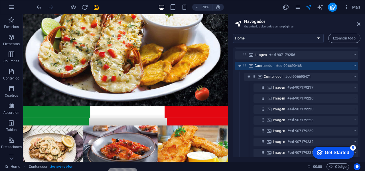
click at [245, 67] on icon at bounding box center [244, 65] width 5 height 5
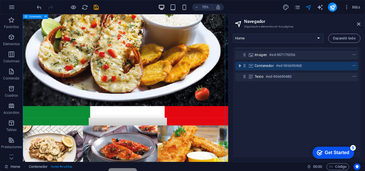
scroll to position [5159, 0]
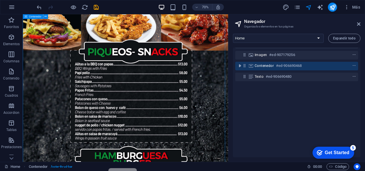
click at [246, 68] on icon at bounding box center [244, 65] width 5 height 5
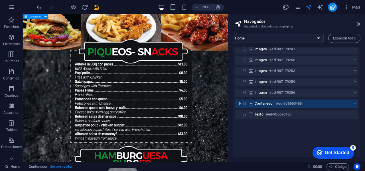
scroll to position [29, 0]
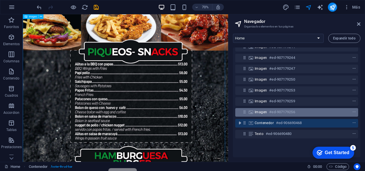
click at [287, 110] on h6 "#ed-907179256" at bounding box center [282, 111] width 26 height 7
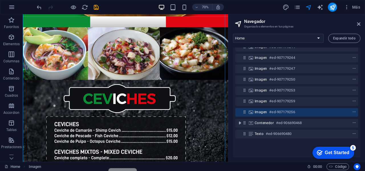
scroll to position [3842, 0]
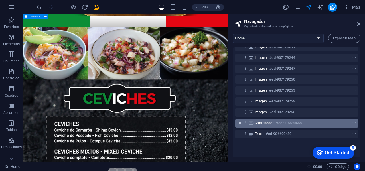
click at [243, 122] on icon "toggle-expand" at bounding box center [240, 123] width 6 height 6
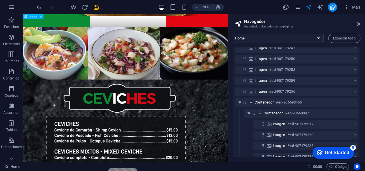
scroll to position [86, 0]
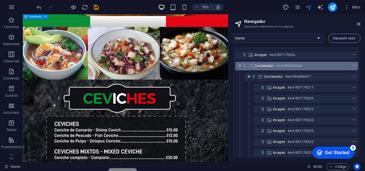
click at [353, 65] on icon "context-menu" at bounding box center [355, 66] width 4 height 4
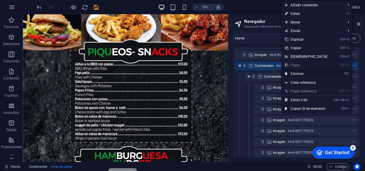
click at [319, 74] on link "⌦ Eliminar" at bounding box center [306, 73] width 49 height 9
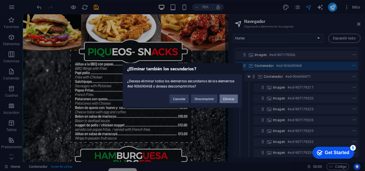
click at [228, 98] on button "Eliminar" at bounding box center [229, 98] width 18 height 9
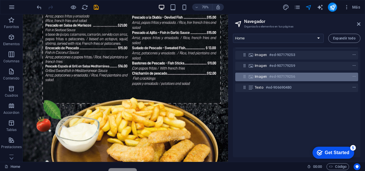
scroll to position [57, 0]
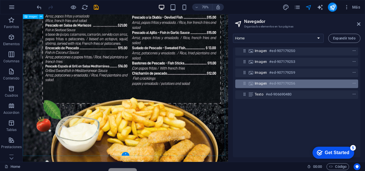
click at [351, 86] on div at bounding box center [344, 83] width 27 height 7
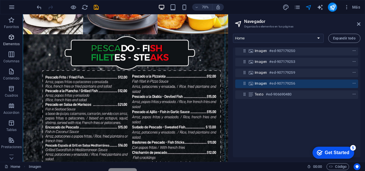
click at [9, 35] on icon "button" at bounding box center [11, 37] width 7 height 7
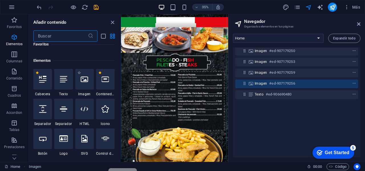
scroll to position [108, 0]
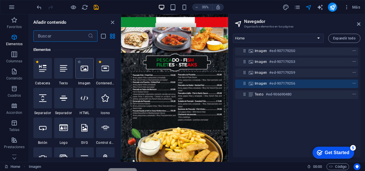
click at [87, 76] on div at bounding box center [84, 68] width 19 height 21
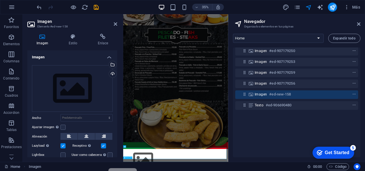
scroll to position [3490, 0]
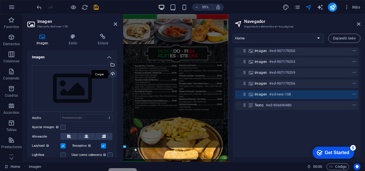
click at [112, 73] on div "Cargar" at bounding box center [112, 74] width 9 height 9
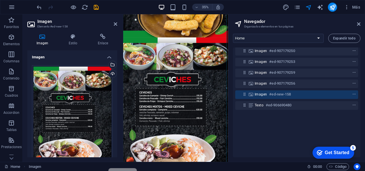
scroll to position [3890, 0]
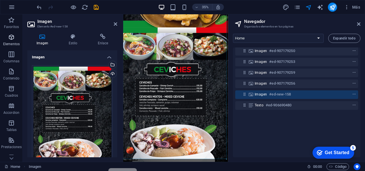
click at [10, 43] on p "Elementos" at bounding box center [11, 44] width 17 height 5
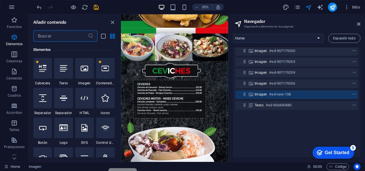
scroll to position [108, 0]
click at [83, 67] on icon at bounding box center [84, 68] width 7 height 7
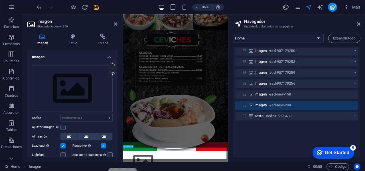
scroll to position [3922, 0]
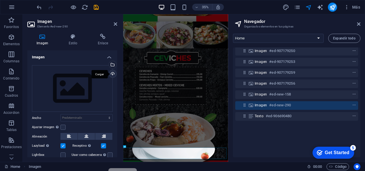
click at [111, 75] on div "Cargar" at bounding box center [112, 74] width 9 height 9
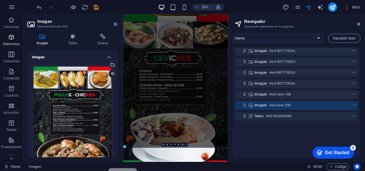
click at [15, 43] on p "Elementos" at bounding box center [11, 44] width 17 height 5
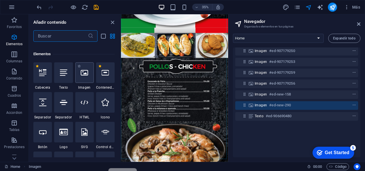
scroll to position [108, 0]
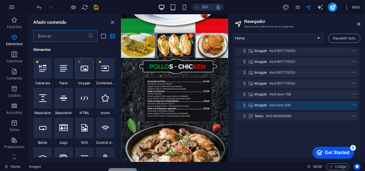
click at [82, 70] on icon at bounding box center [84, 68] width 7 height 7
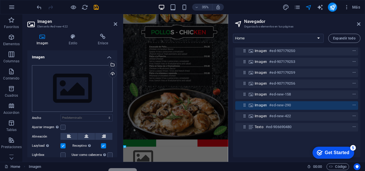
scroll to position [4351, 0]
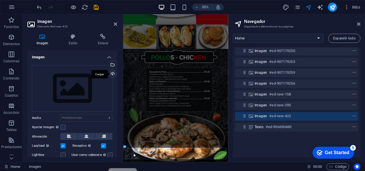
click at [111, 73] on div "Cargar" at bounding box center [112, 74] width 9 height 9
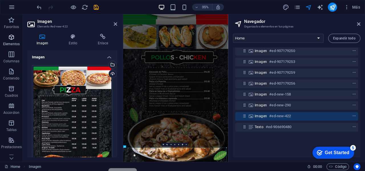
click at [13, 43] on p "Elementos" at bounding box center [11, 44] width 17 height 5
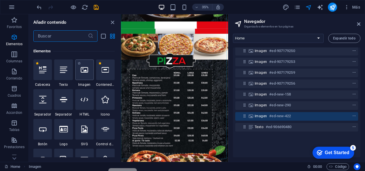
scroll to position [108, 0]
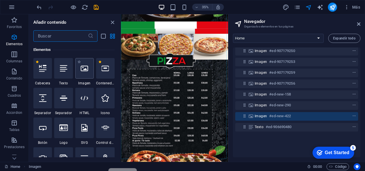
click at [84, 66] on icon at bounding box center [84, 68] width 7 height 7
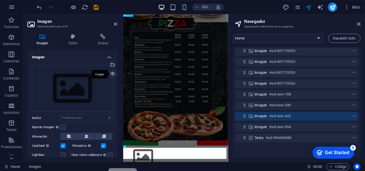
scroll to position [4783, 0]
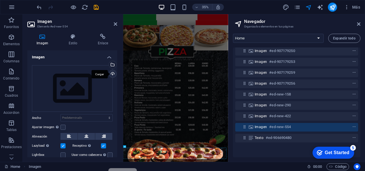
click at [112, 74] on div "Cargar" at bounding box center [112, 74] width 9 height 9
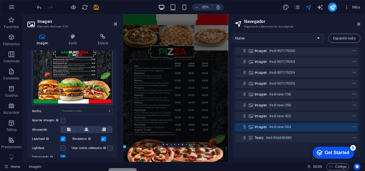
scroll to position [86, 0]
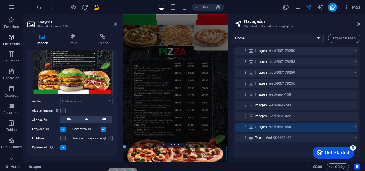
click at [8, 36] on icon "button" at bounding box center [11, 37] width 7 height 7
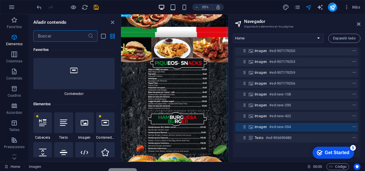
scroll to position [108, 0]
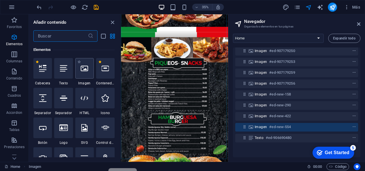
click at [82, 69] on icon at bounding box center [84, 68] width 7 height 7
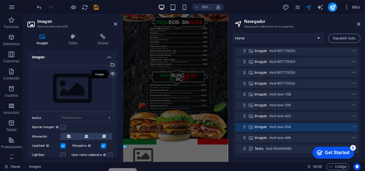
scroll to position [5212, 0]
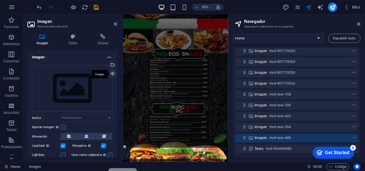
click at [113, 75] on div "Cargar" at bounding box center [112, 74] width 9 height 9
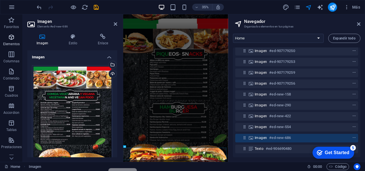
click at [14, 44] on p "Elementos" at bounding box center [11, 44] width 17 height 5
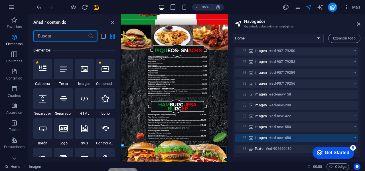
scroll to position [108, 0]
click at [84, 64] on div at bounding box center [84, 68] width 19 height 21
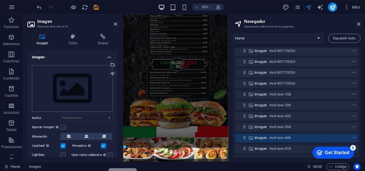
scroll to position [5643, 0]
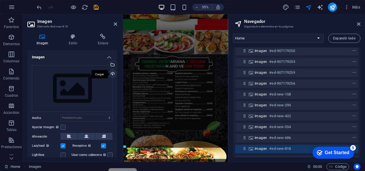
click at [109, 74] on div "Cargar" at bounding box center [112, 74] width 9 height 9
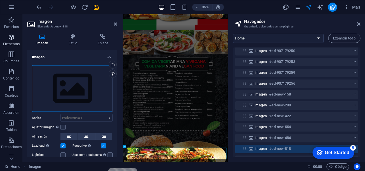
click at [11, 42] on p "Elementos" at bounding box center [11, 44] width 17 height 5
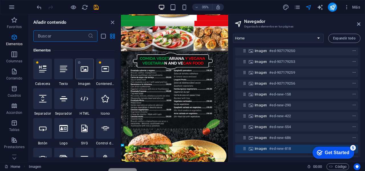
scroll to position [108, 0]
click at [84, 67] on icon at bounding box center [84, 68] width 7 height 7
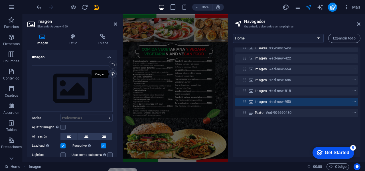
scroll to position [5679, 0]
click at [113, 73] on div "Cargar" at bounding box center [112, 74] width 9 height 9
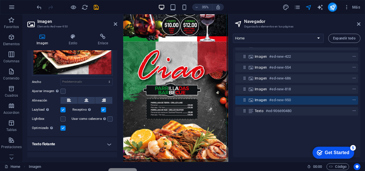
scroll to position [112, 0]
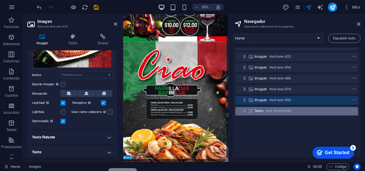
click at [269, 112] on h6 "#ed-906690480" at bounding box center [279, 110] width 26 height 7
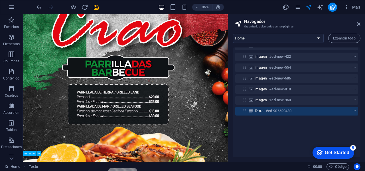
scroll to position [6532, 0]
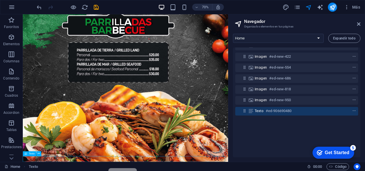
drag, startPoint x: 313, startPoint y: 216, endPoint x: 208, endPoint y: 177, distance: 111.6
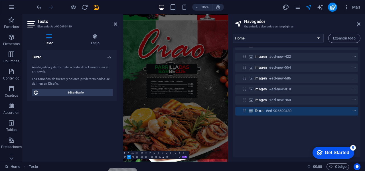
scroll to position [6472, 0]
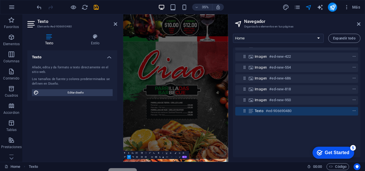
click at [295, 130] on div at bounding box center [297, 165] width 123 height 98
click at [295, 113] on div "Texto #ed-906690480" at bounding box center [292, 110] width 75 height 7
click at [295, 111] on div "Texto #ed-906690480" at bounding box center [292, 110] width 75 height 7
drag, startPoint x: 419, startPoint y: 416, endPoint x: 348, endPoint y: 178, distance: 248.2
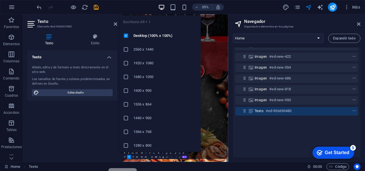
click at [161, 7] on icon "button" at bounding box center [161, 7] width 7 height 7
click at [163, 8] on icon "button" at bounding box center [161, 7] width 7 height 7
click at [167, 49] on h6 "2560 x 1440" at bounding box center [166, 49] width 64 height 7
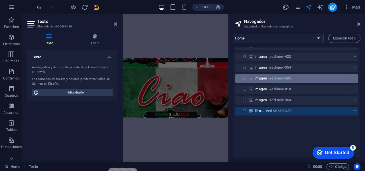
scroll to position [16507, 0]
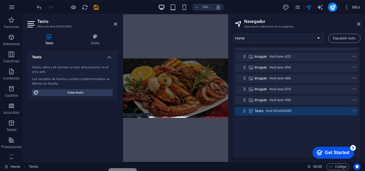
click at [162, 9] on icon "button" at bounding box center [161, 7] width 7 height 7
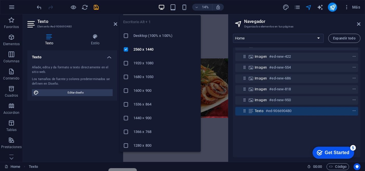
drag, startPoint x: 162, startPoint y: 34, endPoint x: 286, endPoint y: 89, distance: 135.4
click at [162, 34] on h6 "Desktop (100% x 100%)" at bounding box center [166, 35] width 64 height 7
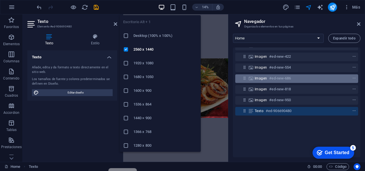
scroll to position [6472, 0]
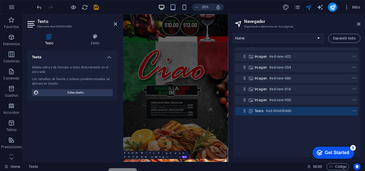
click at [276, 107] on h6 "#ed-906690480" at bounding box center [279, 110] width 26 height 7
click at [273, 112] on h6 "#ed-906690480" at bounding box center [279, 110] width 26 height 7
drag, startPoint x: 273, startPoint y: 112, endPoint x: 241, endPoint y: 111, distance: 32.3
click at [273, 112] on h6 "#ed-906690480" at bounding box center [279, 110] width 26 height 7
click at [84, 94] on span "Editar diseño" at bounding box center [76, 92] width 71 height 7
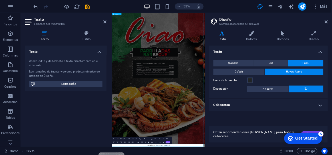
scroll to position [6281, 0]
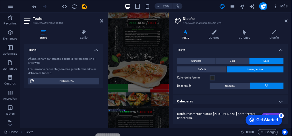
scroll to position [5329, 0]
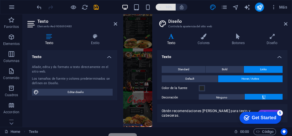
click at [161, 7] on icon "button" at bounding box center [160, 7] width 4 height 4
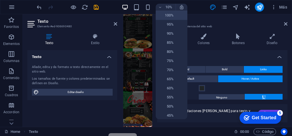
click at [174, 15] on li "100%" at bounding box center [172, 15] width 32 height 9
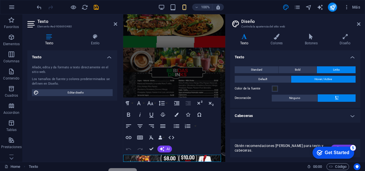
scroll to position [2137, 0]
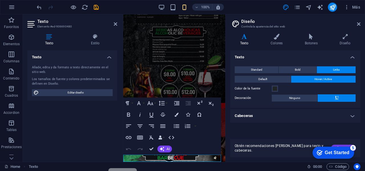
click at [128, 138] on icon "button" at bounding box center [128, 137] width 7 height 7
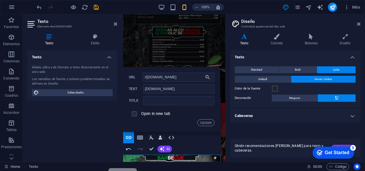
click at [168, 115] on label "Open in new tab" at bounding box center [155, 113] width 29 height 5
click at [210, 124] on button "Update" at bounding box center [206, 122] width 17 height 7
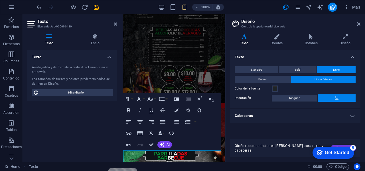
scroll to position [2144, 0]
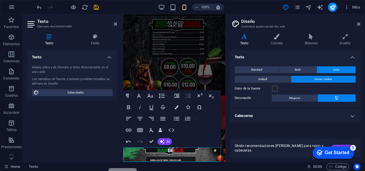
drag, startPoint x: 152, startPoint y: 150, endPoint x: 201, endPoint y: 150, distance: 48.8
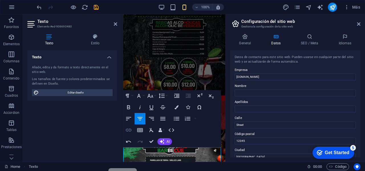
click at [131, 131] on icon "button" at bounding box center [129, 129] width 6 height 3
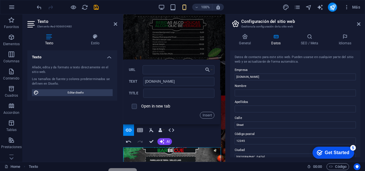
click at [163, 107] on label "Open in new tab" at bounding box center [155, 106] width 29 height 5
click at [205, 116] on button "Insert" at bounding box center [207, 115] width 15 height 7
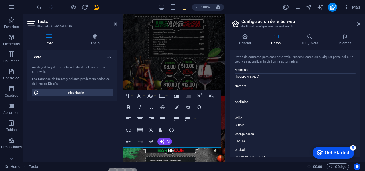
drag, startPoint x: 200, startPoint y: 153, endPoint x: 204, endPoint y: 156, distance: 5.1
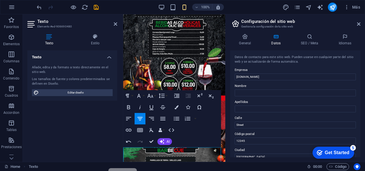
scroll to position [2145, 0]
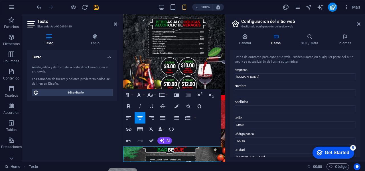
drag, startPoint x: 155, startPoint y: 149, endPoint x: 199, endPoint y: 149, distance: 44.0
drag, startPoint x: 200, startPoint y: 149, endPoint x: 155, endPoint y: 151, distance: 45.7
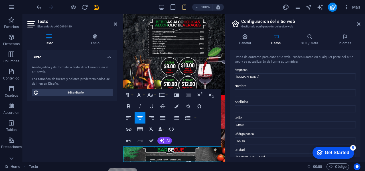
click at [129, 128] on icon "button" at bounding box center [128, 129] width 7 height 7
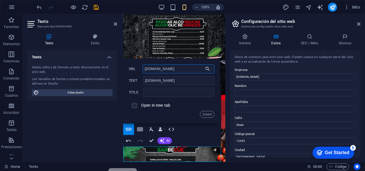
type input "[DOMAIN_NAME]"
click at [154, 106] on label "Open in new tab" at bounding box center [155, 105] width 29 height 5
click at [203, 113] on button "Insert" at bounding box center [207, 114] width 15 height 7
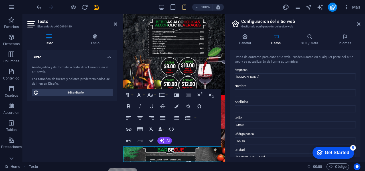
click at [333, 9] on icon "publish" at bounding box center [333, 7] width 7 height 7
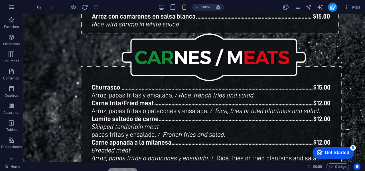
scroll to position [7392, 0]
